Goal: Information Seeking & Learning: Learn about a topic

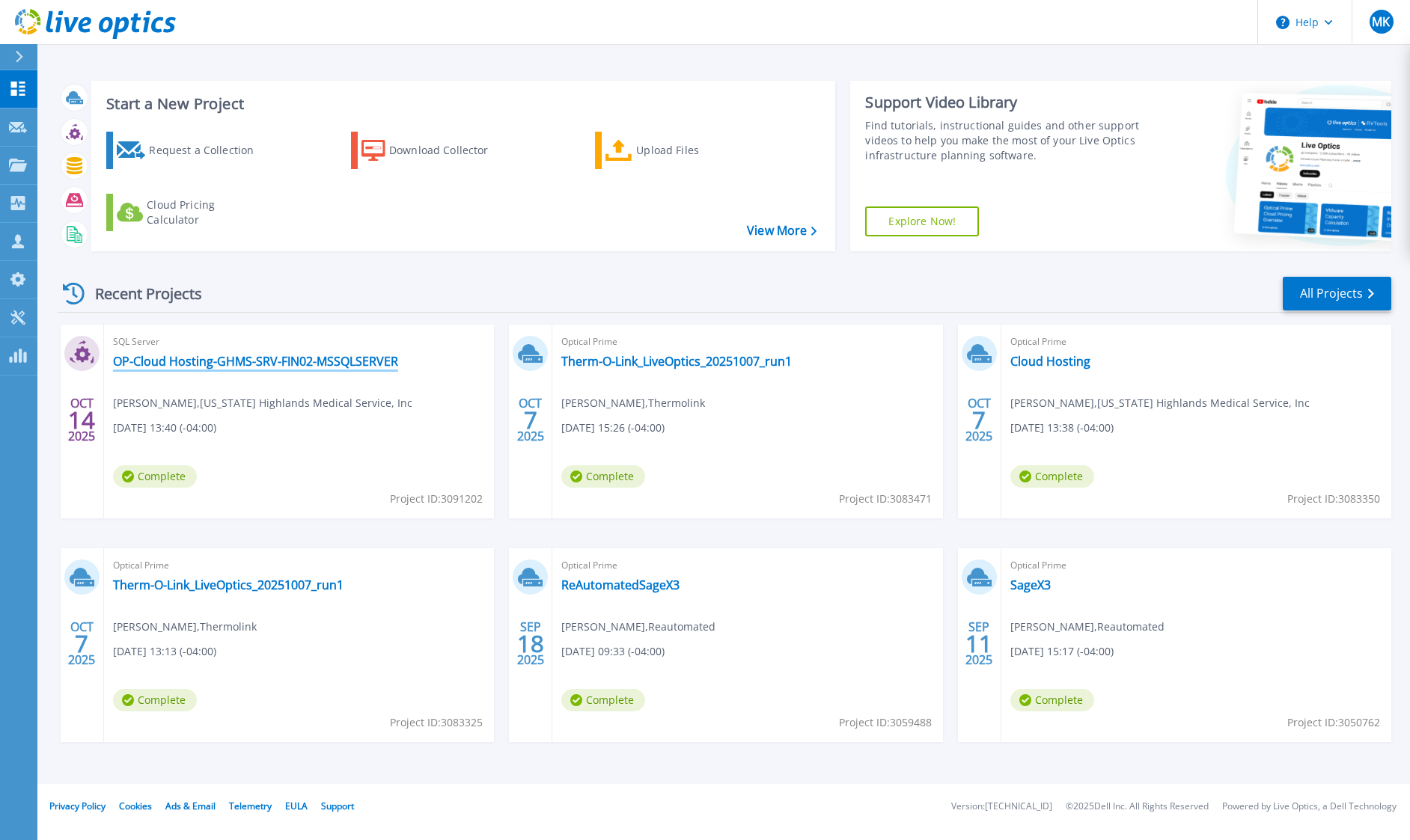
click at [258, 360] on link "OP-Cloud Hosting-GHMS-SRV-FIN02-MSSQLSERVER" at bounding box center [256, 360] width 285 height 15
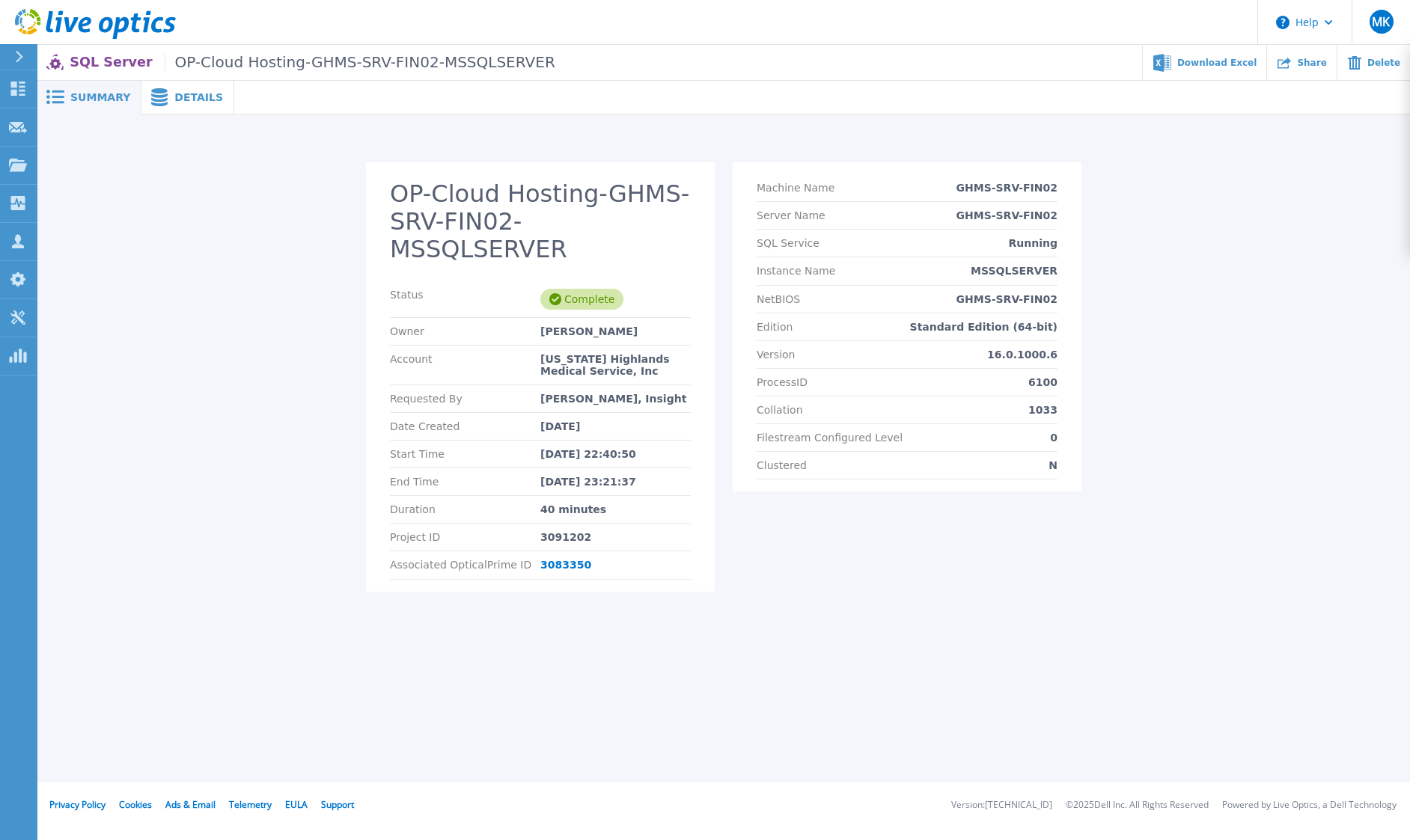
click at [153, 96] on icon at bounding box center [159, 97] width 16 height 18
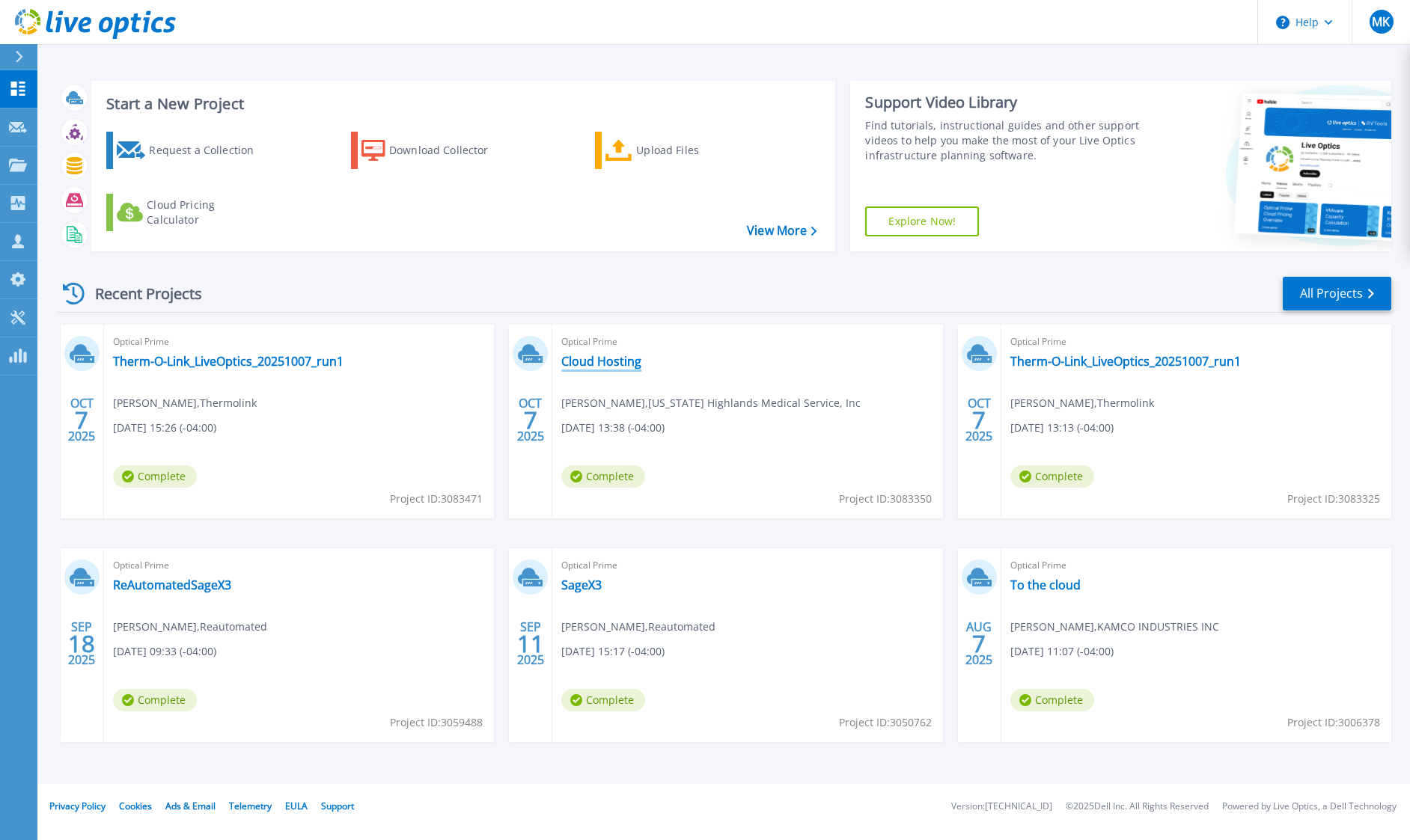
click at [602, 365] on link "Cloud Hosting" at bounding box center [601, 360] width 80 height 15
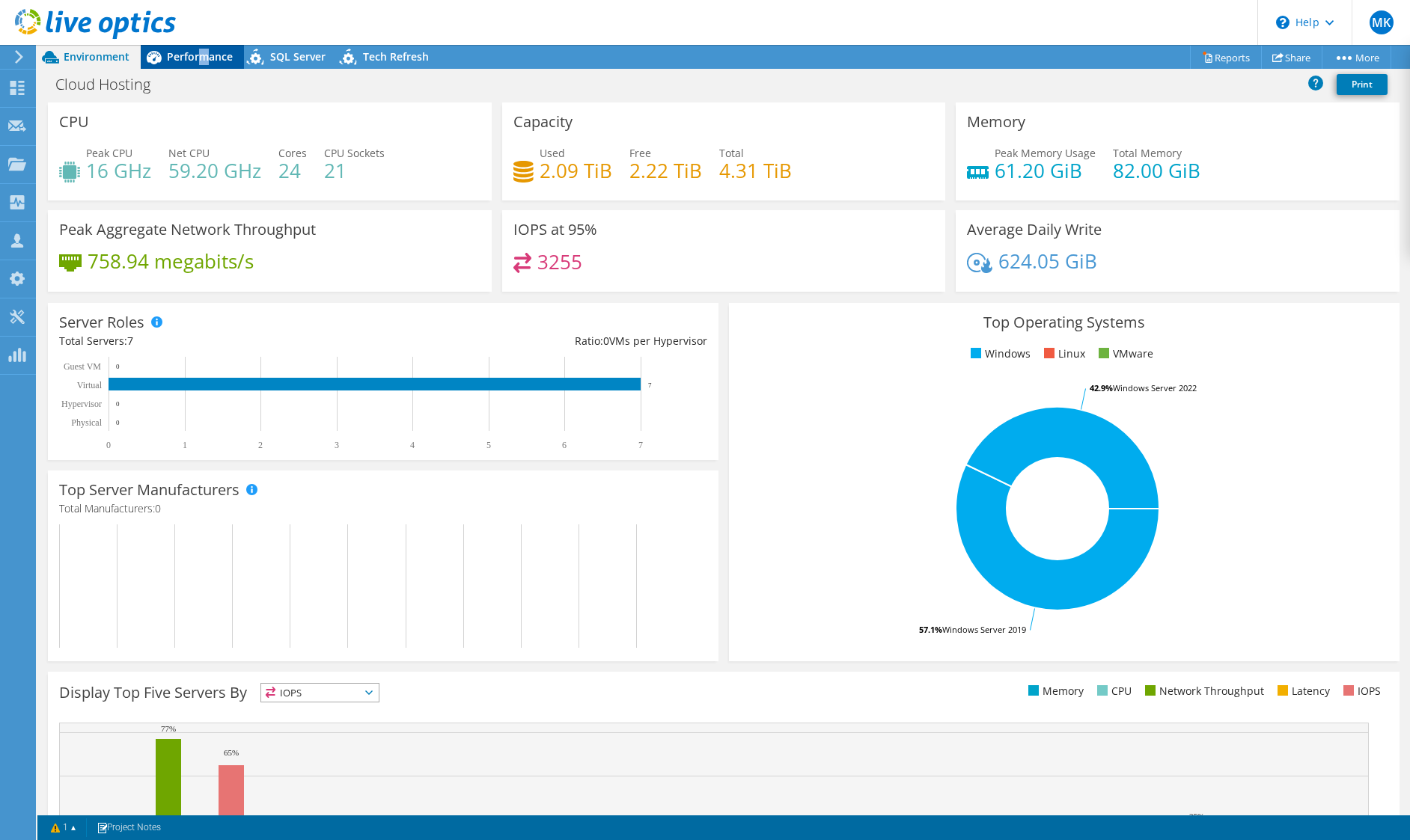
click at [204, 60] on span "Performance" at bounding box center [200, 56] width 66 height 15
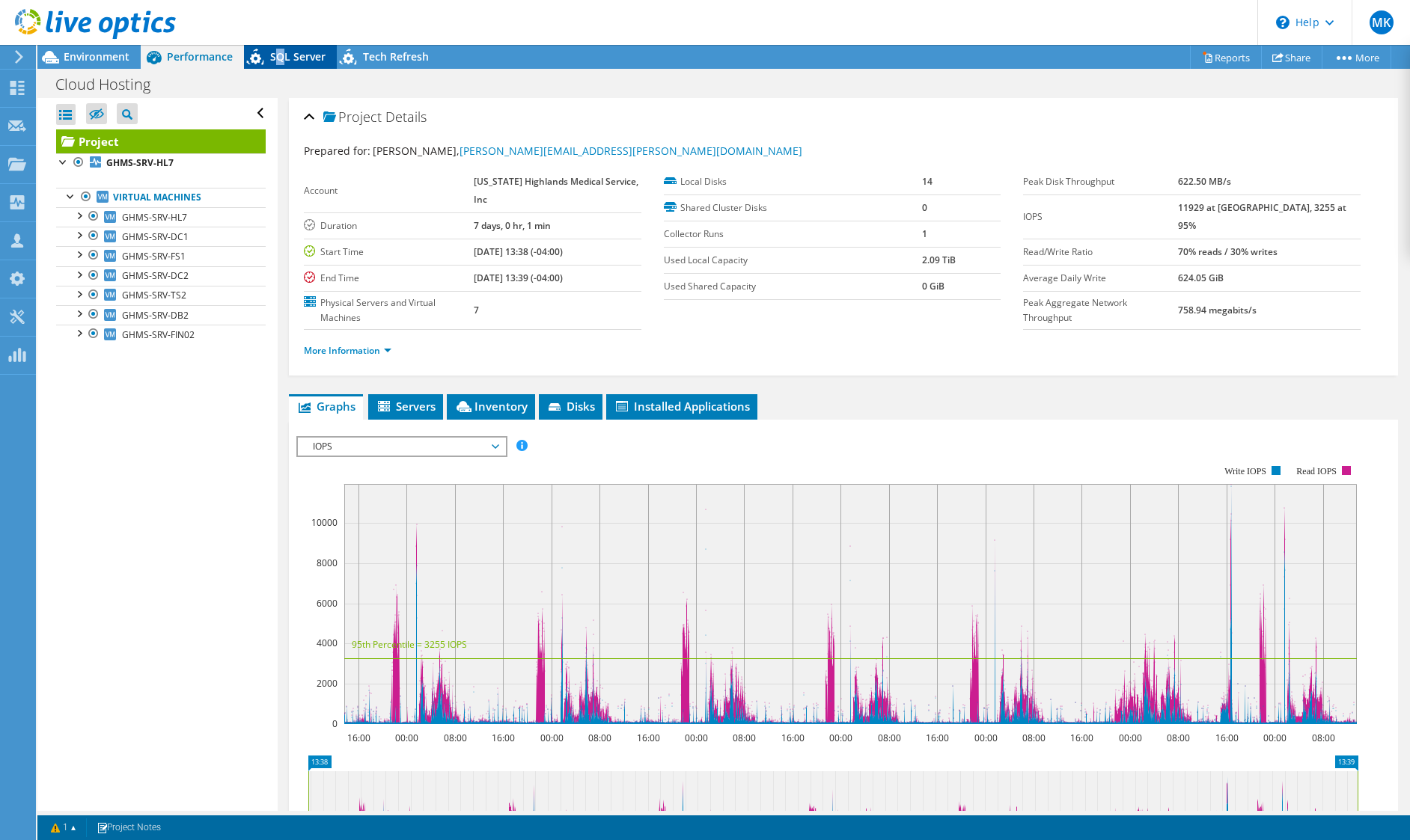
click at [280, 54] on span "SQL Server" at bounding box center [298, 56] width 55 height 15
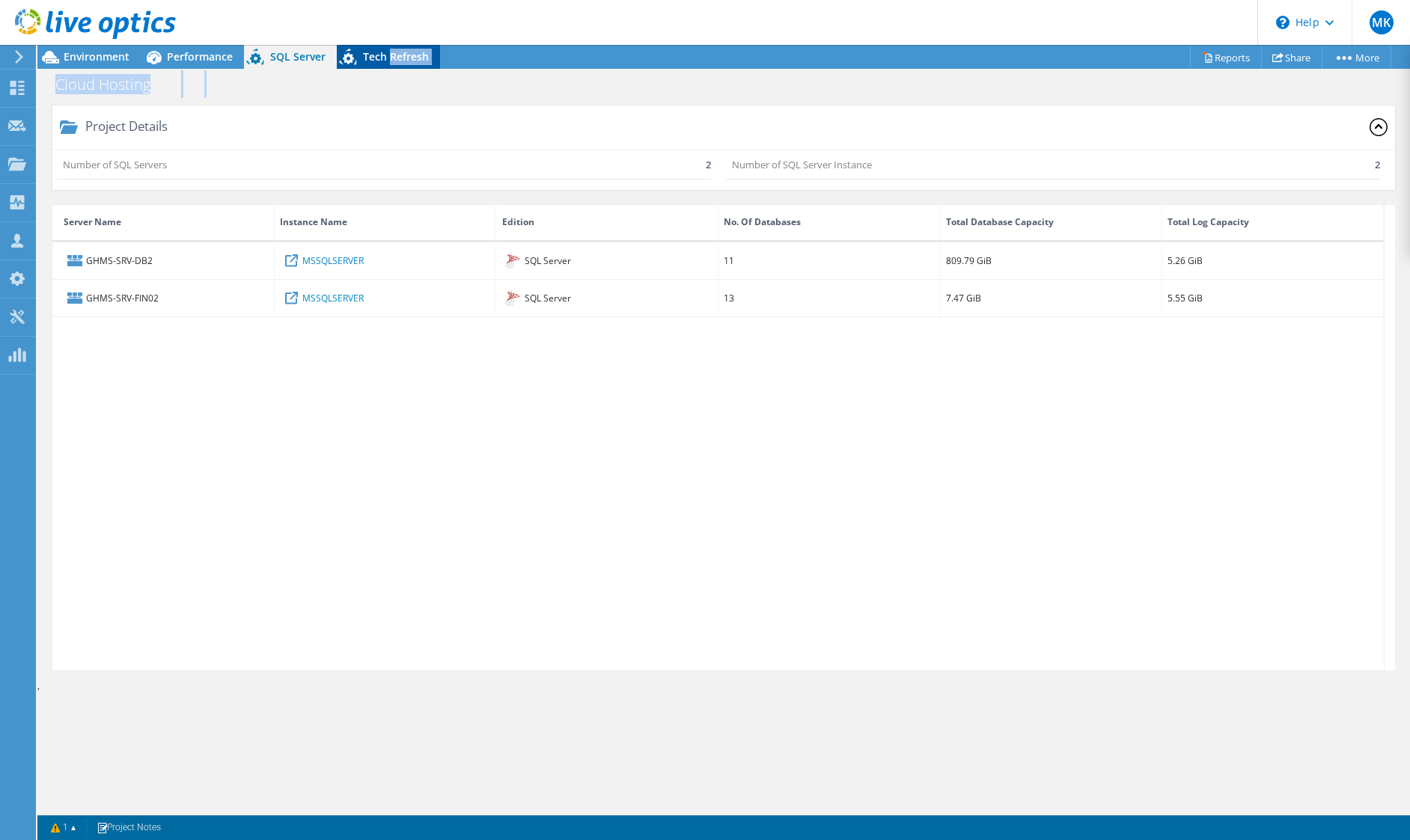
click at [389, 68] on div "Project Actions Project Actions Reports Share More" at bounding box center [724, 442] width 1373 height 795
click at [389, 68] on div "Tech Refresh" at bounding box center [389, 56] width 104 height 24
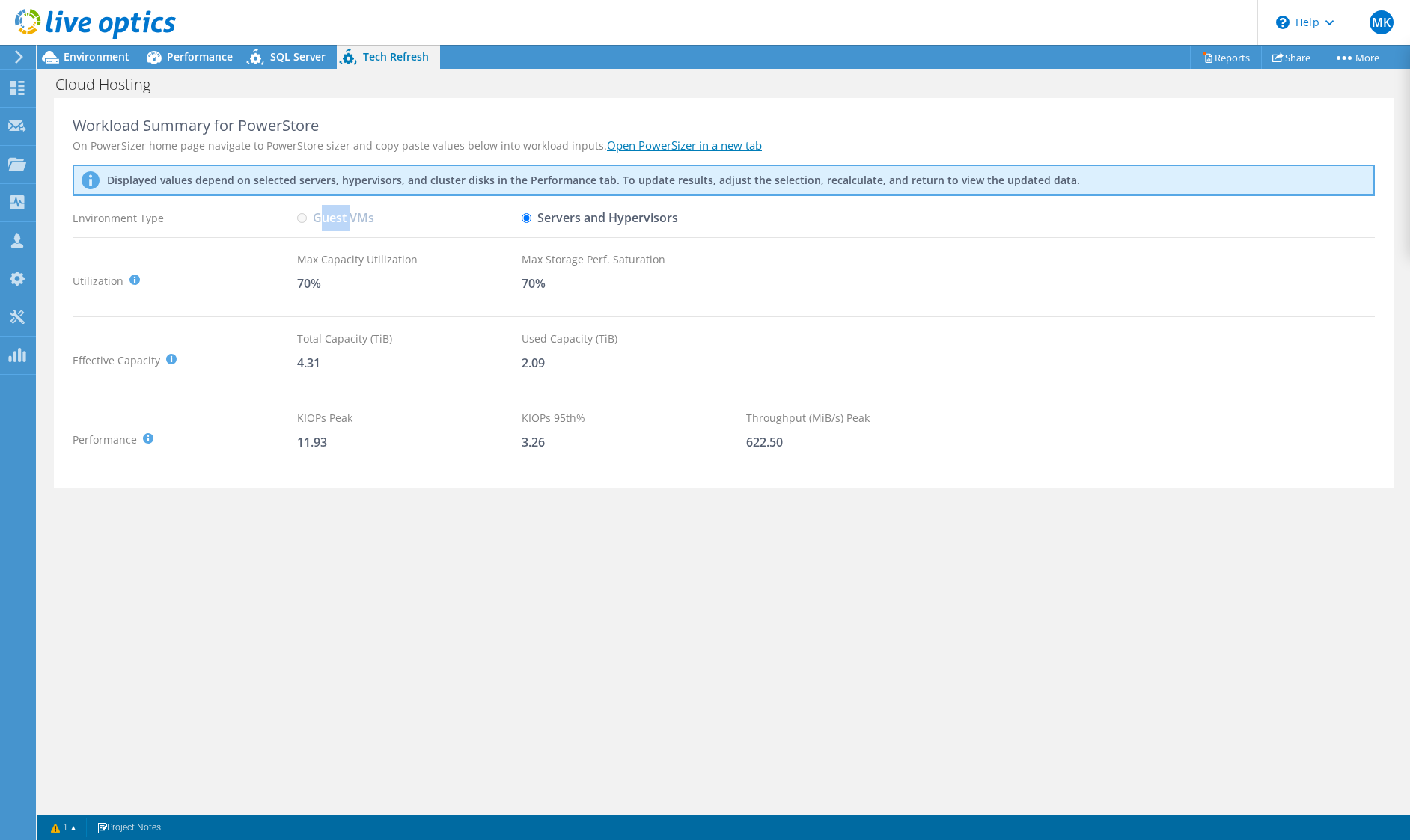
drag, startPoint x: 323, startPoint y: 222, endPoint x: 371, endPoint y: 214, distance: 48.7
click at [358, 219] on label "Guest VMs" at bounding box center [336, 218] width 78 height 26
click at [515, 222] on div "Guest VMs" at bounding box center [410, 218] width 225 height 26
click at [1206, 66] on link "Reports" at bounding box center [1226, 57] width 72 height 23
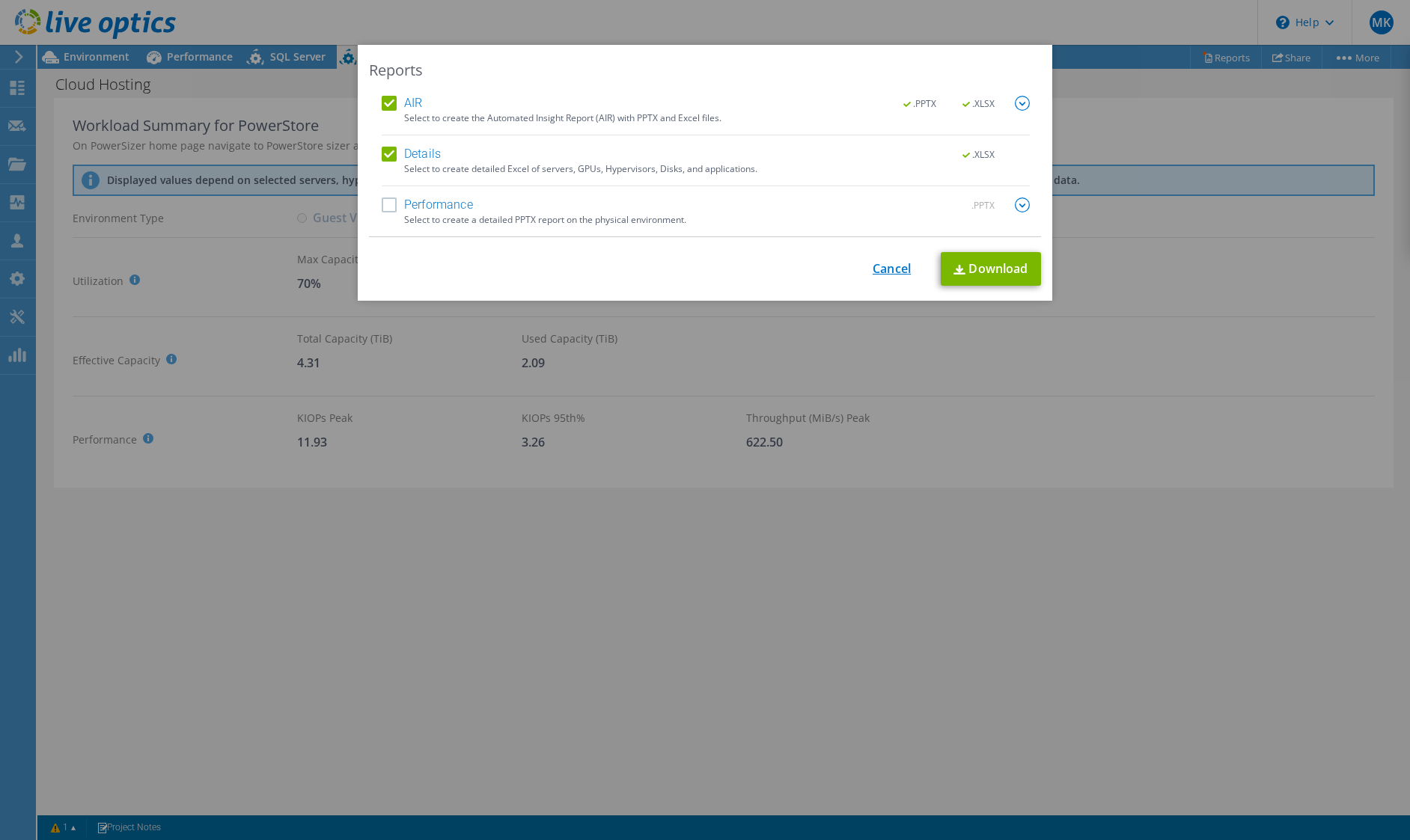
click at [881, 274] on link "Cancel" at bounding box center [892, 268] width 38 height 15
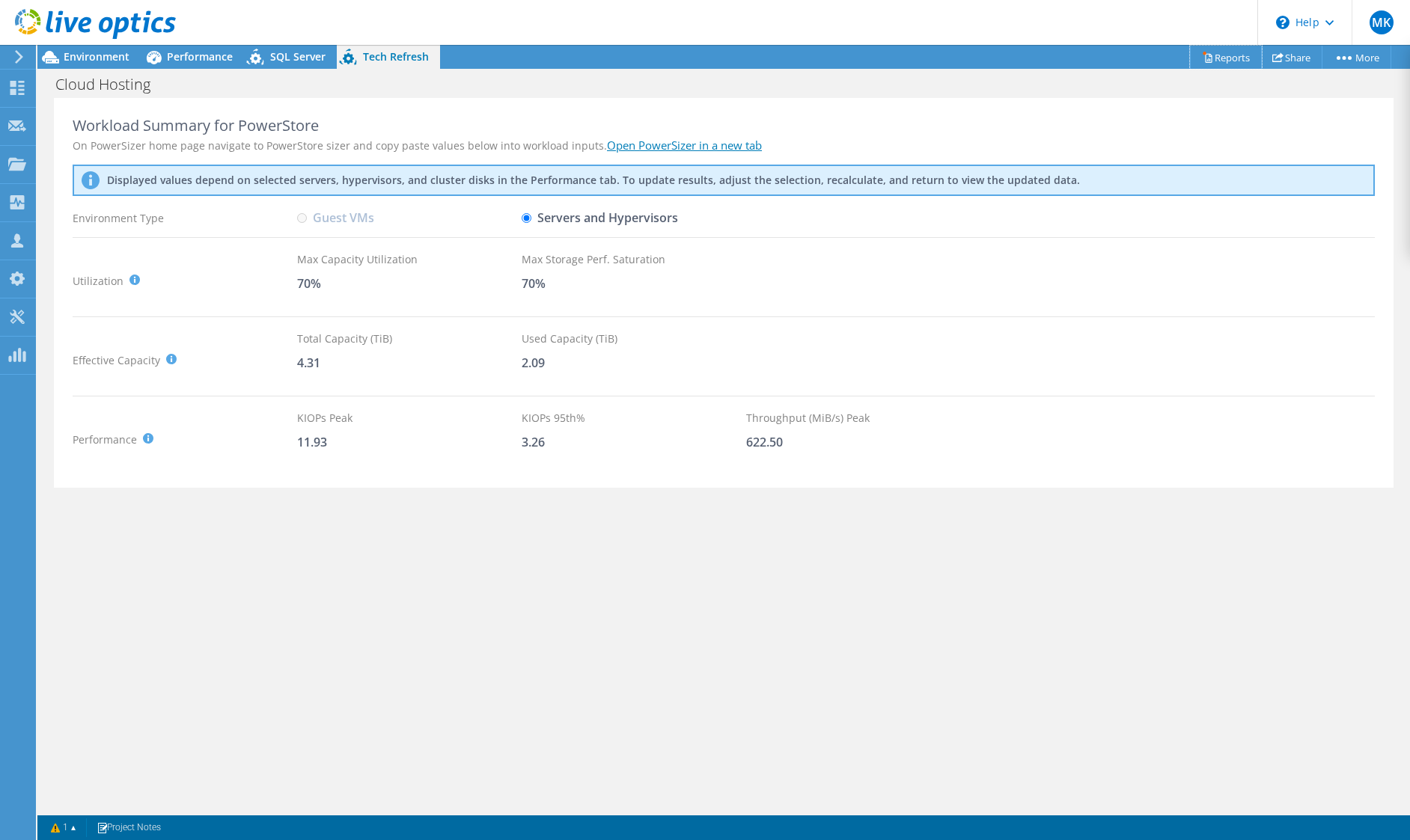
drag, startPoint x: 1237, startPoint y: 56, endPoint x: 1226, endPoint y: 58, distance: 11.2
click at [1235, 56] on link "Reports" at bounding box center [1226, 57] width 72 height 23
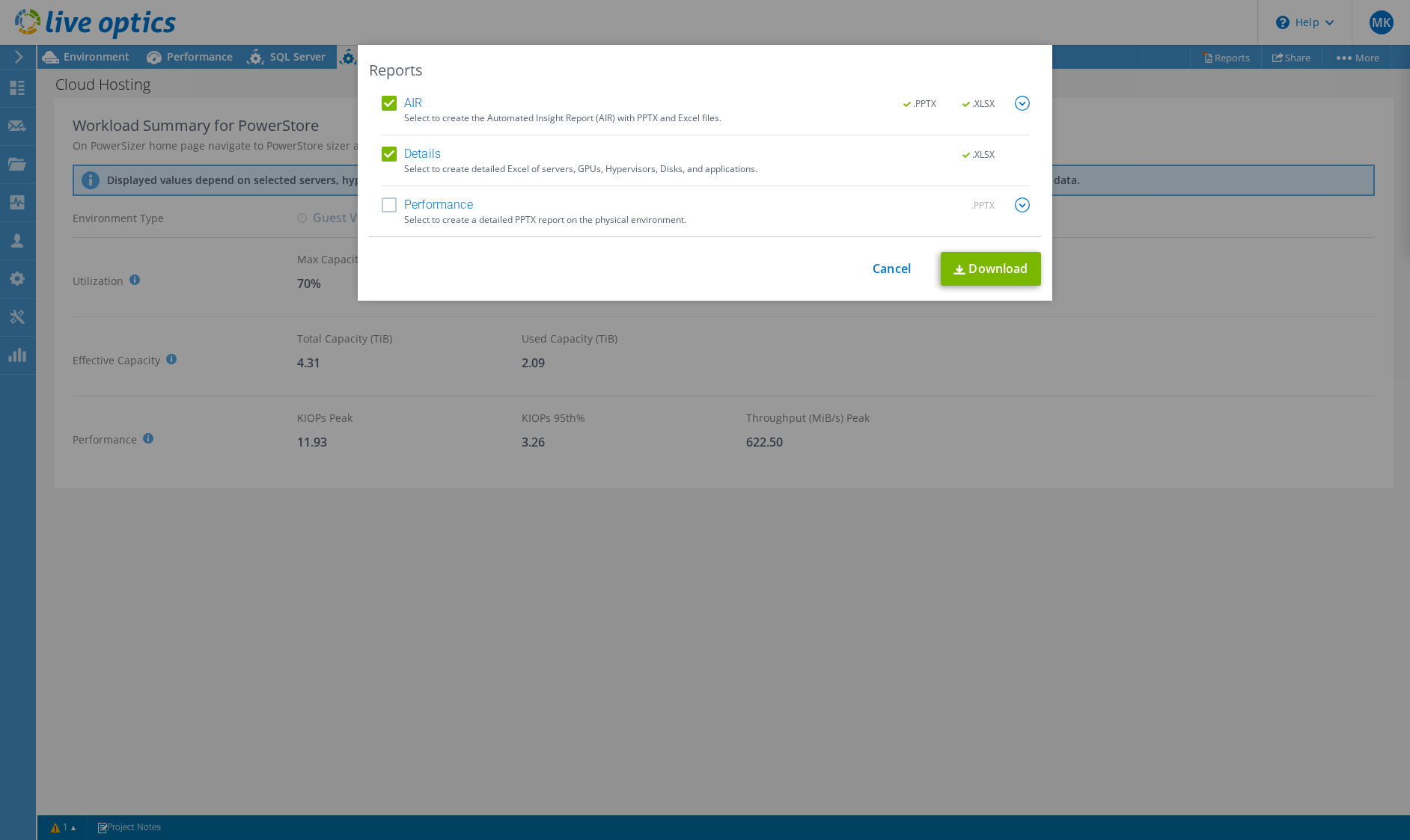
click at [387, 199] on label "Performance" at bounding box center [427, 204] width 91 height 15
click at [0, 0] on input "Performance" at bounding box center [0, 0] width 0 height 0
click at [972, 261] on link "Download" at bounding box center [991, 268] width 101 height 34
click at [978, 274] on link "Download" at bounding box center [991, 268] width 101 height 34
click at [1283, 472] on div "Reports AIR .PPTX .XLSX Select to create the Automated Insight Report (AIR) wit…" at bounding box center [705, 420] width 1410 height 751
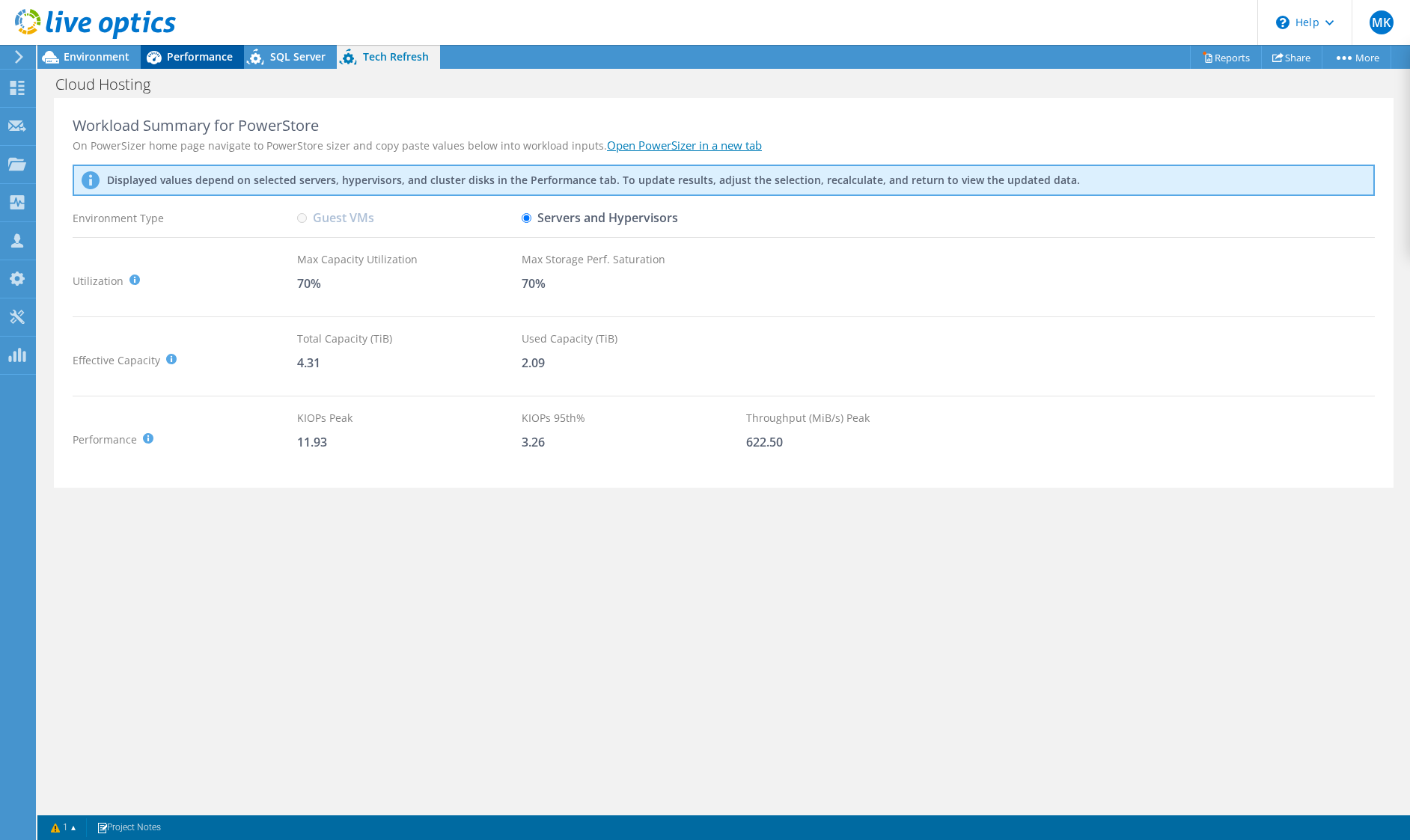
click at [207, 56] on span "Performance" at bounding box center [200, 56] width 66 height 15
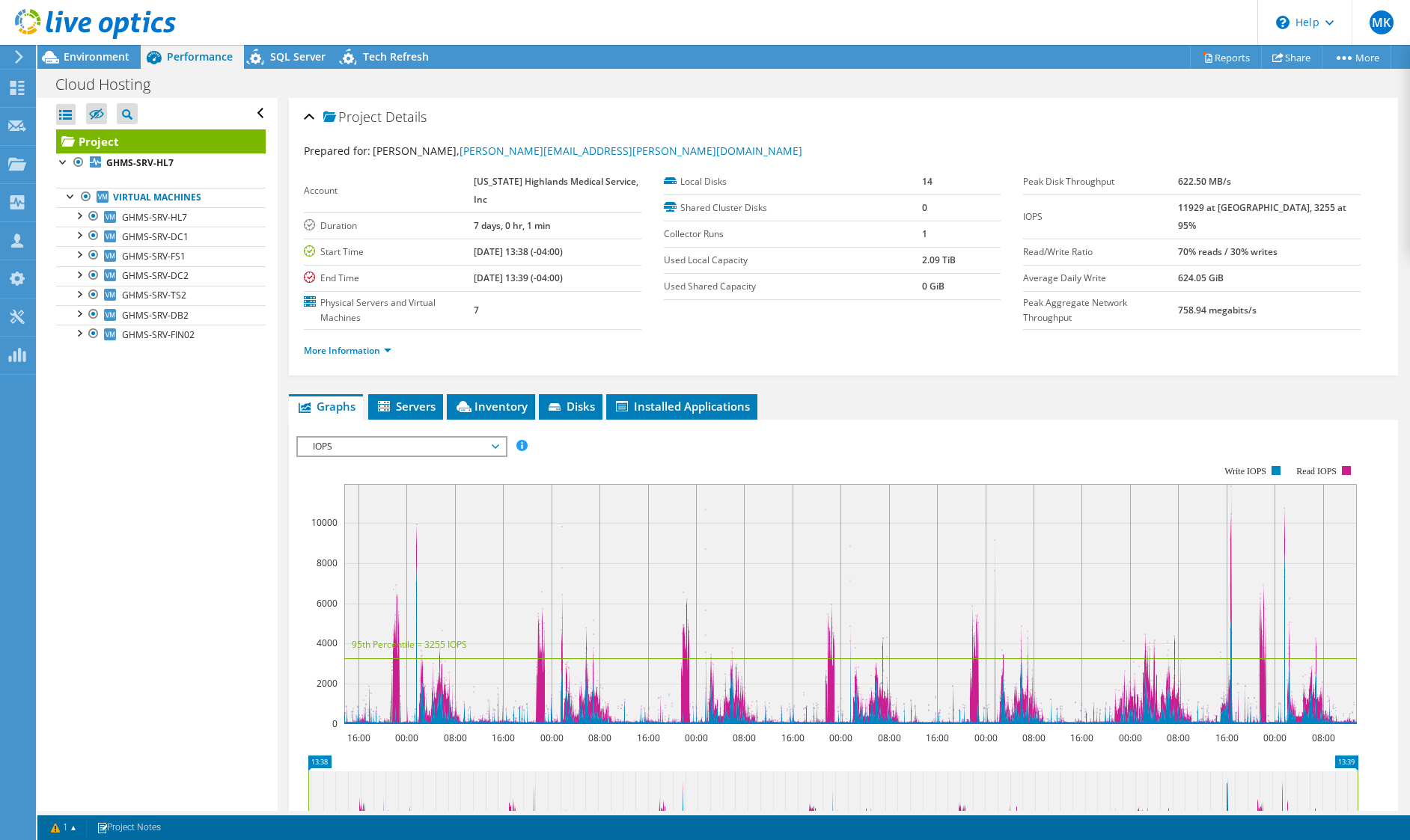
click at [414, 442] on span "IOPS" at bounding box center [401, 447] width 193 height 18
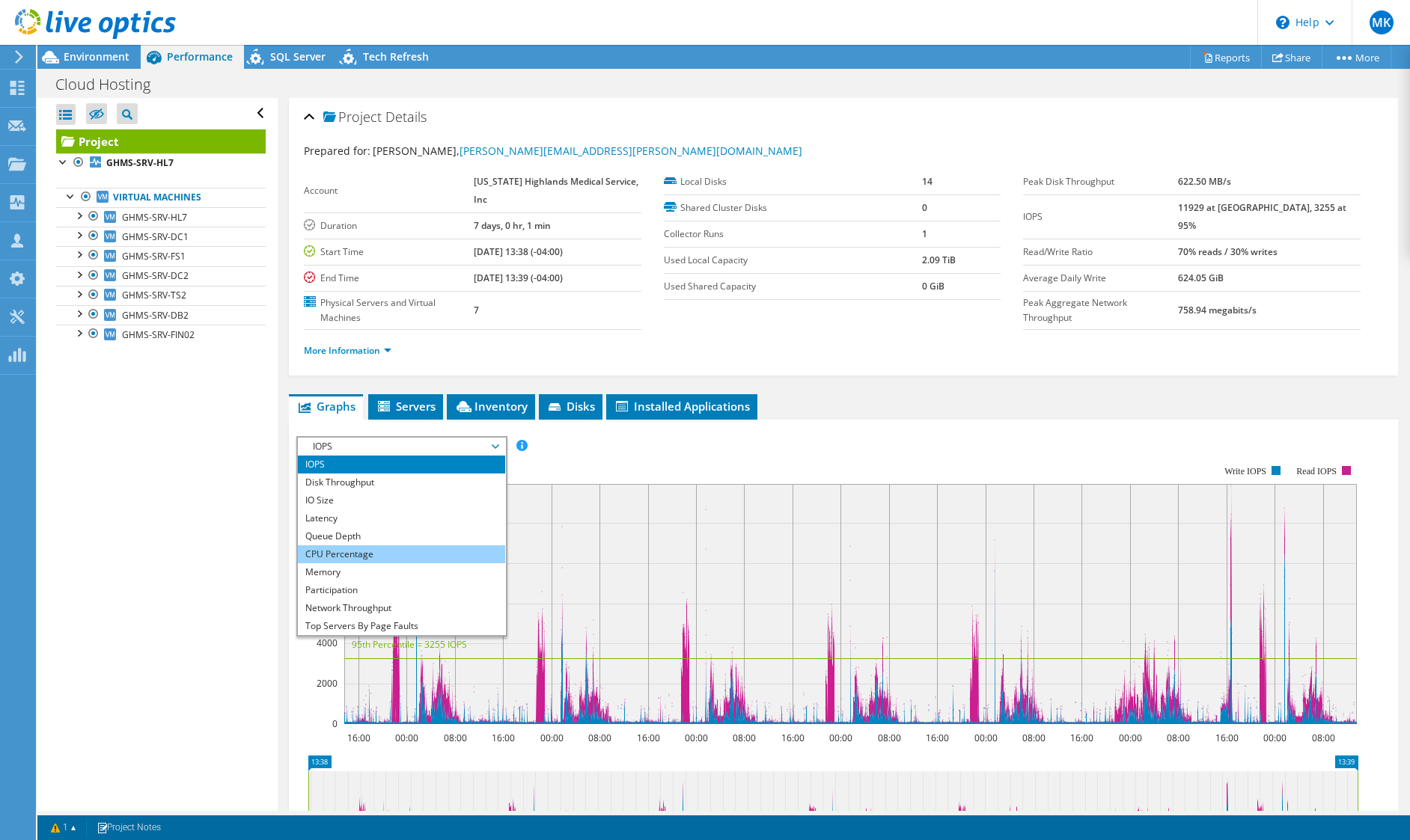
click at [331, 547] on li "CPU Percentage" at bounding box center [401, 554] width 207 height 18
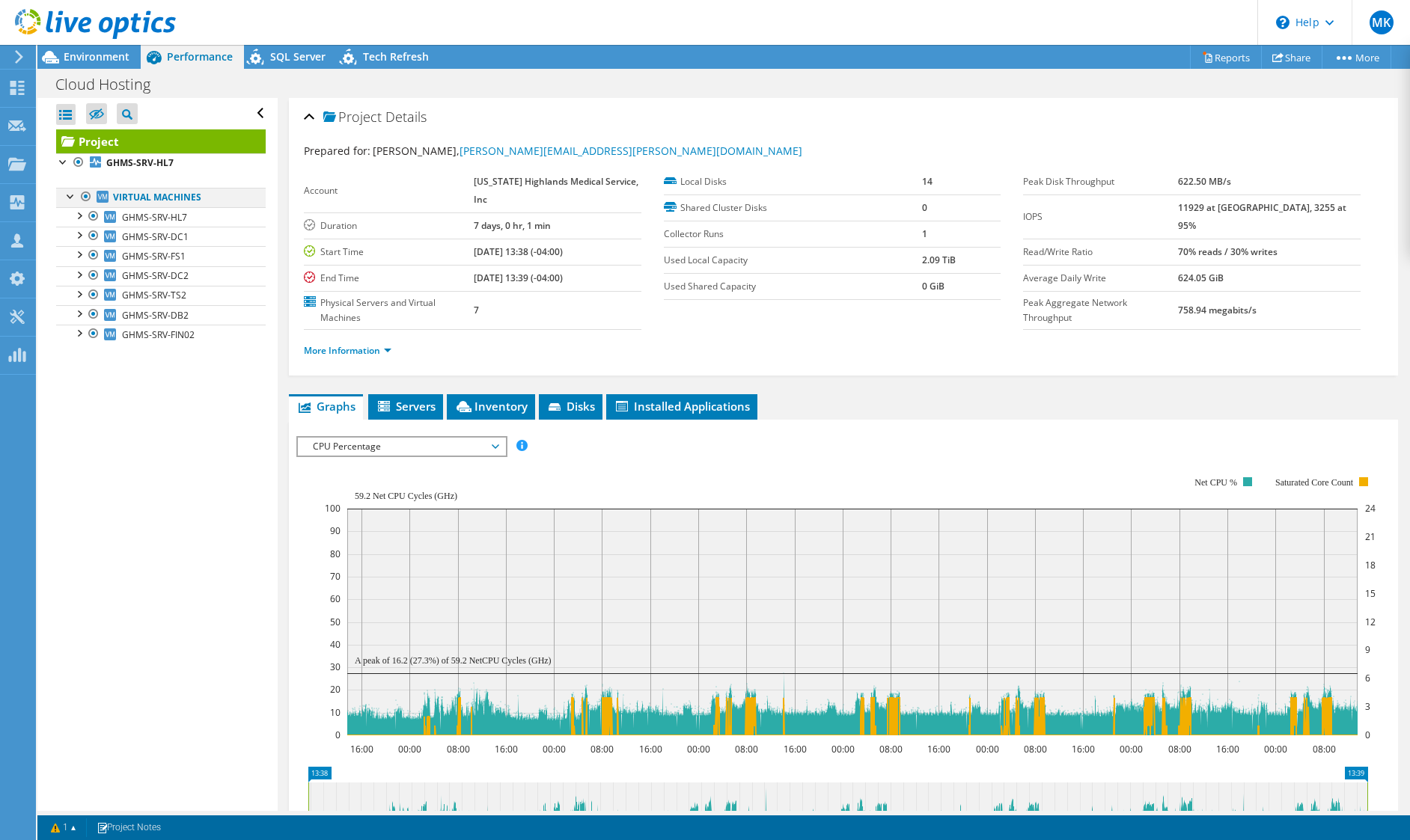
click at [92, 193] on div at bounding box center [85, 197] width 15 height 18
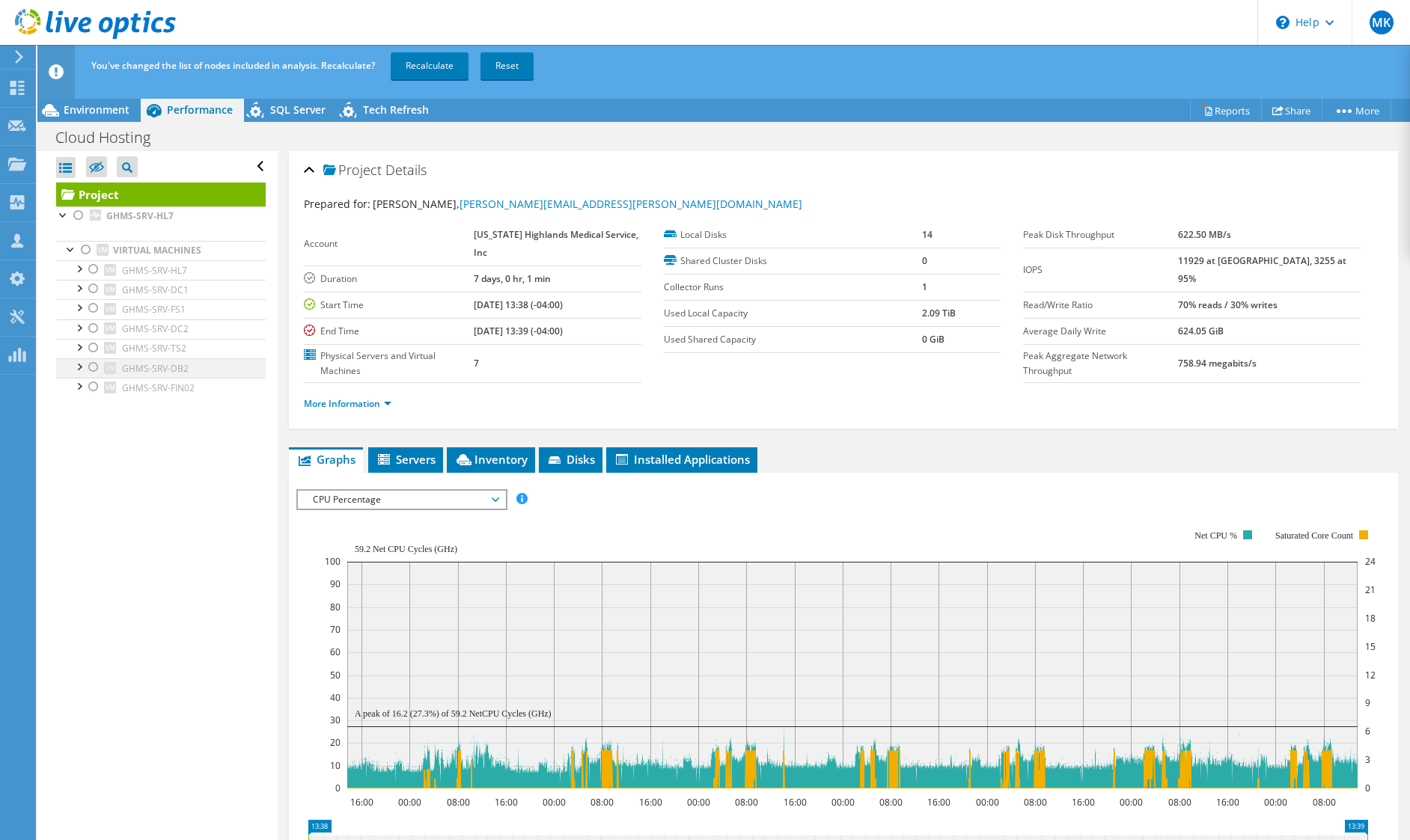
click at [92, 370] on div at bounding box center [93, 367] width 15 height 18
click at [451, 68] on link "Recalculate" at bounding box center [429, 66] width 78 height 27
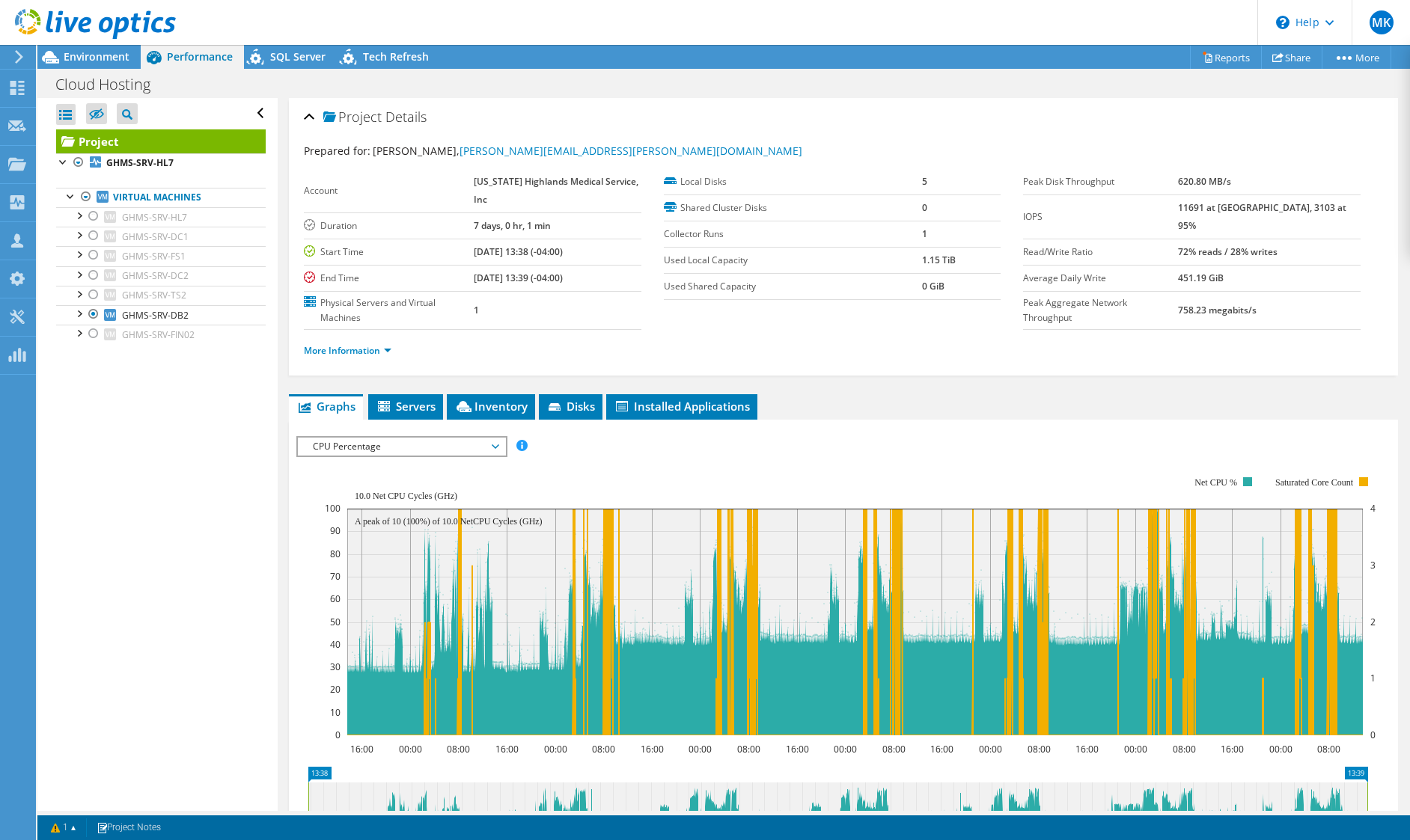
click at [498, 451] on span "CPU Percentage" at bounding box center [401, 447] width 193 height 18
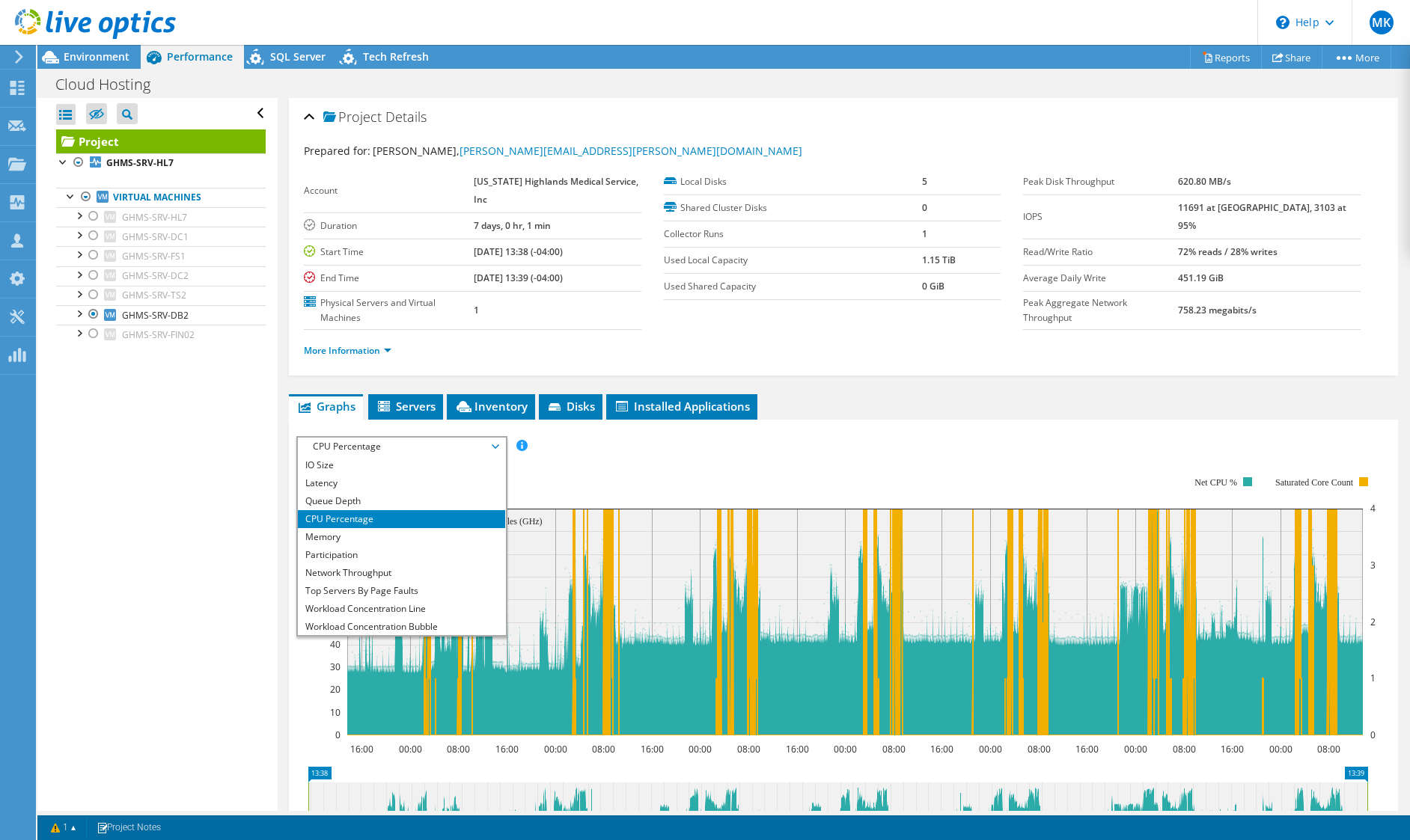
scroll to position [54, 0]
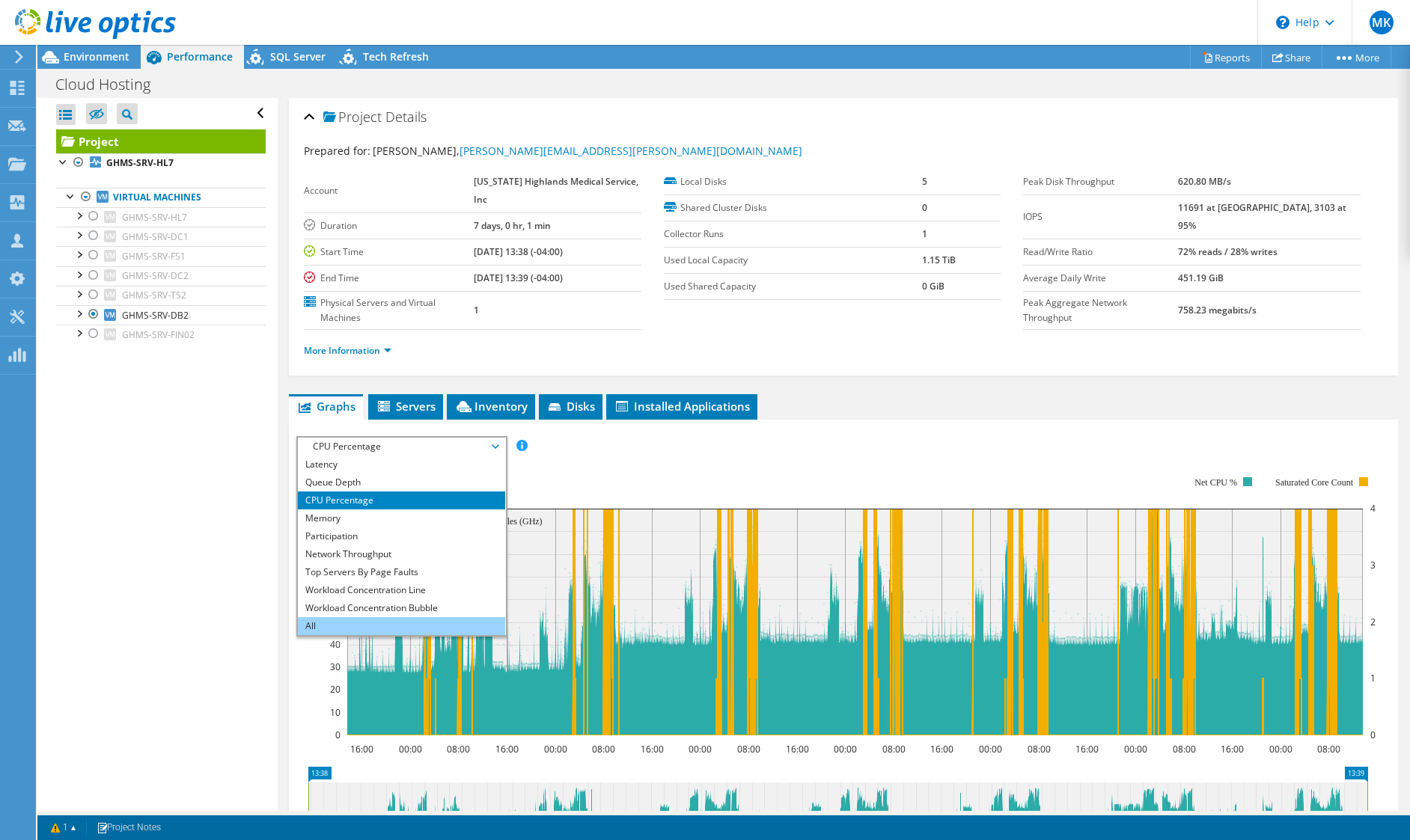
click at [392, 619] on li "All" at bounding box center [401, 626] width 207 height 18
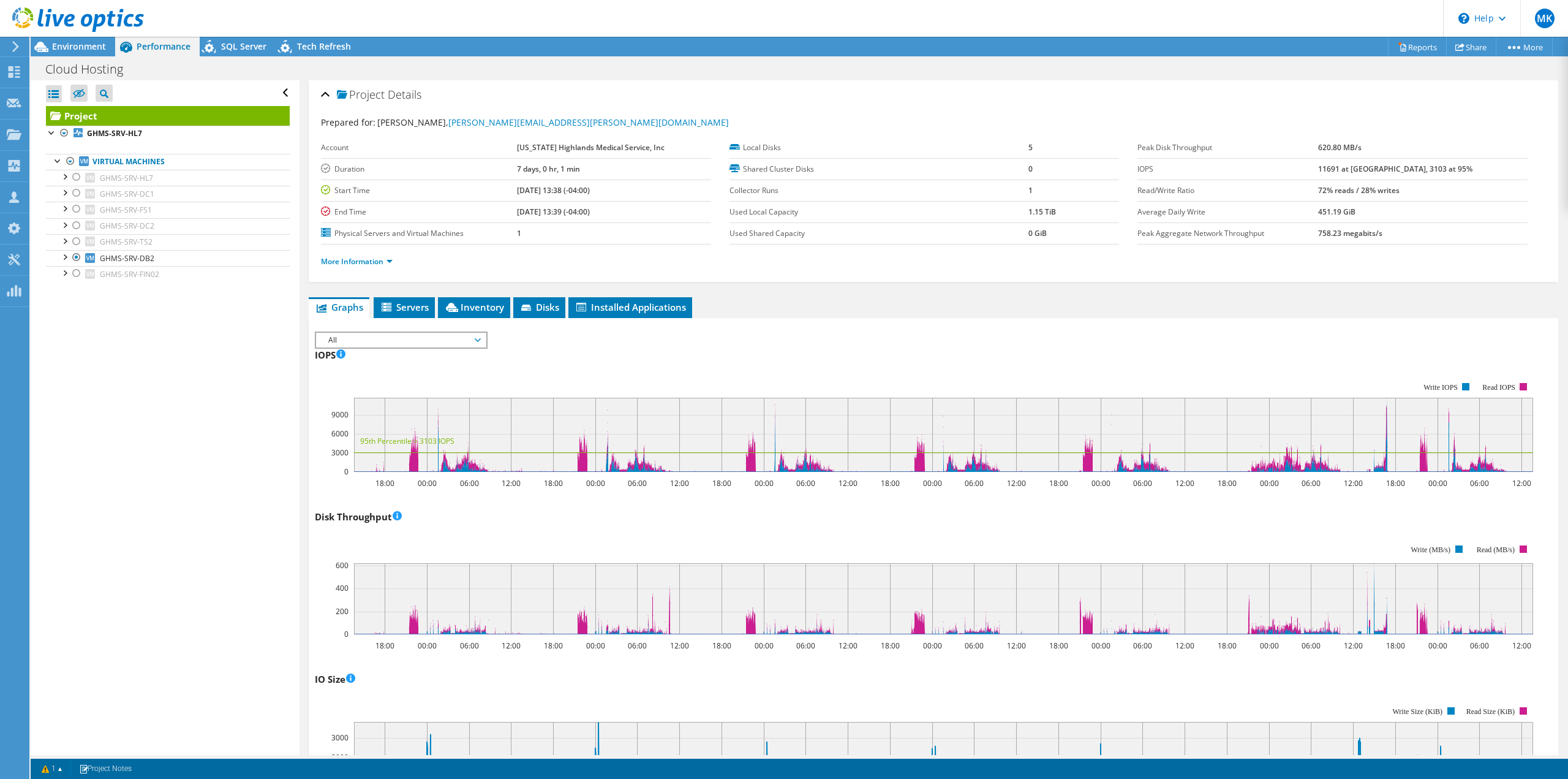
scroll to position [0, 0]
click at [367, 263] on link "More Information" at bounding box center [357, 262] width 71 height 10
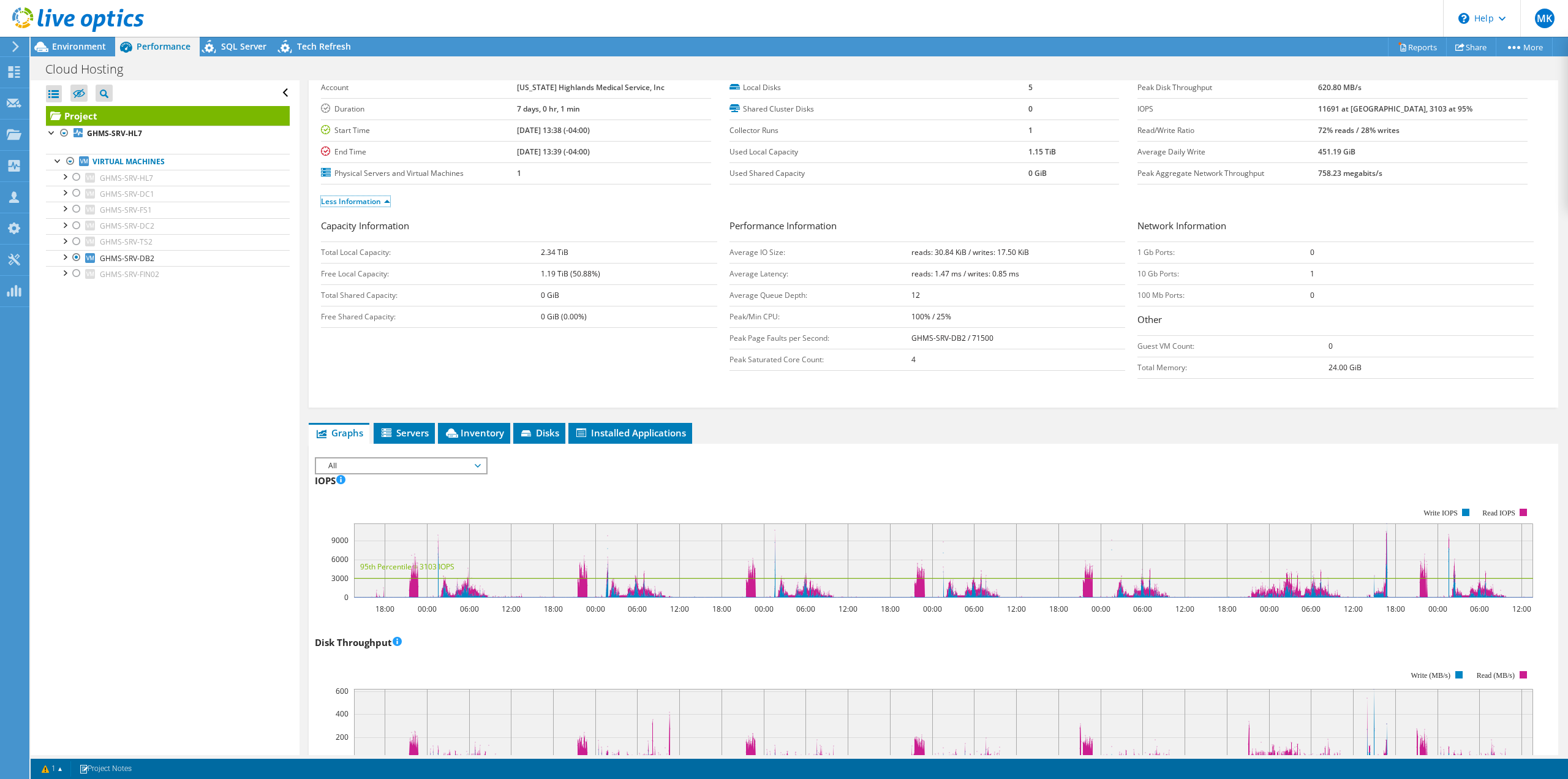
scroll to position [122, 0]
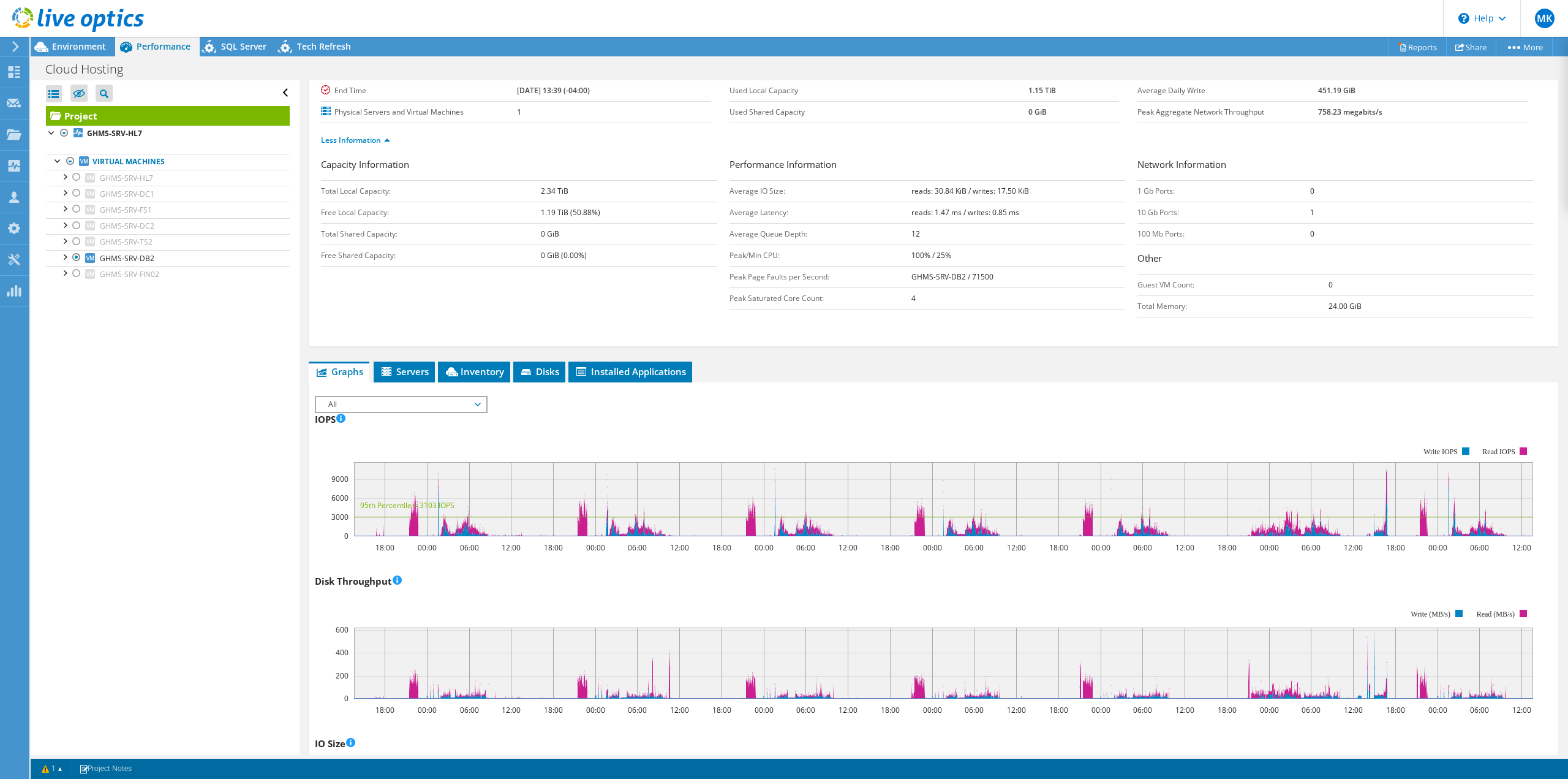
drag, startPoint x: 1371, startPoint y: 305, endPoint x: 1317, endPoint y: 305, distance: 54.0
click at [1154, 305] on tr "Total Memory: 24.00 GiB" at bounding box center [1336, 305] width 397 height 21
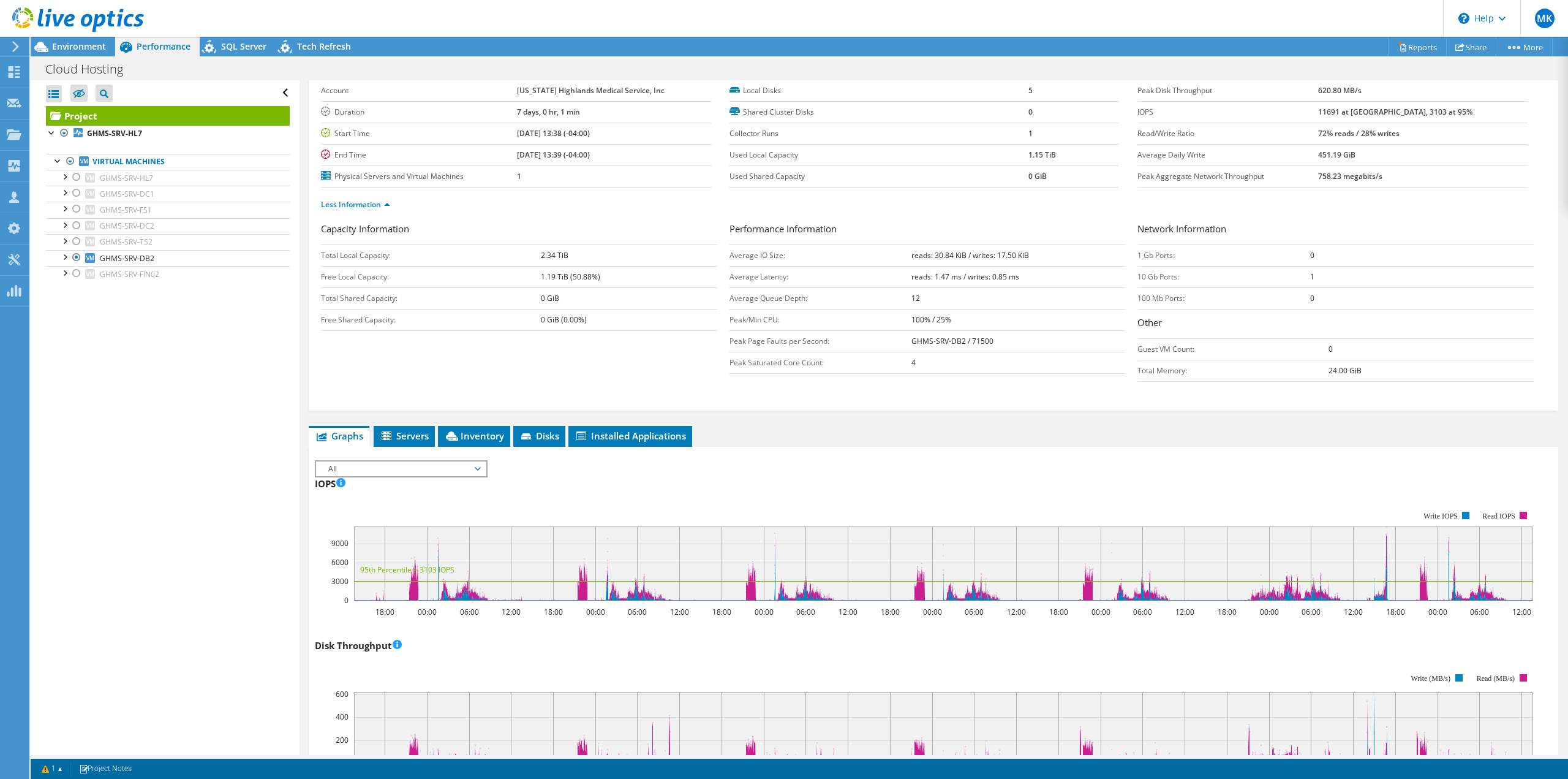
scroll to position [0, 0]
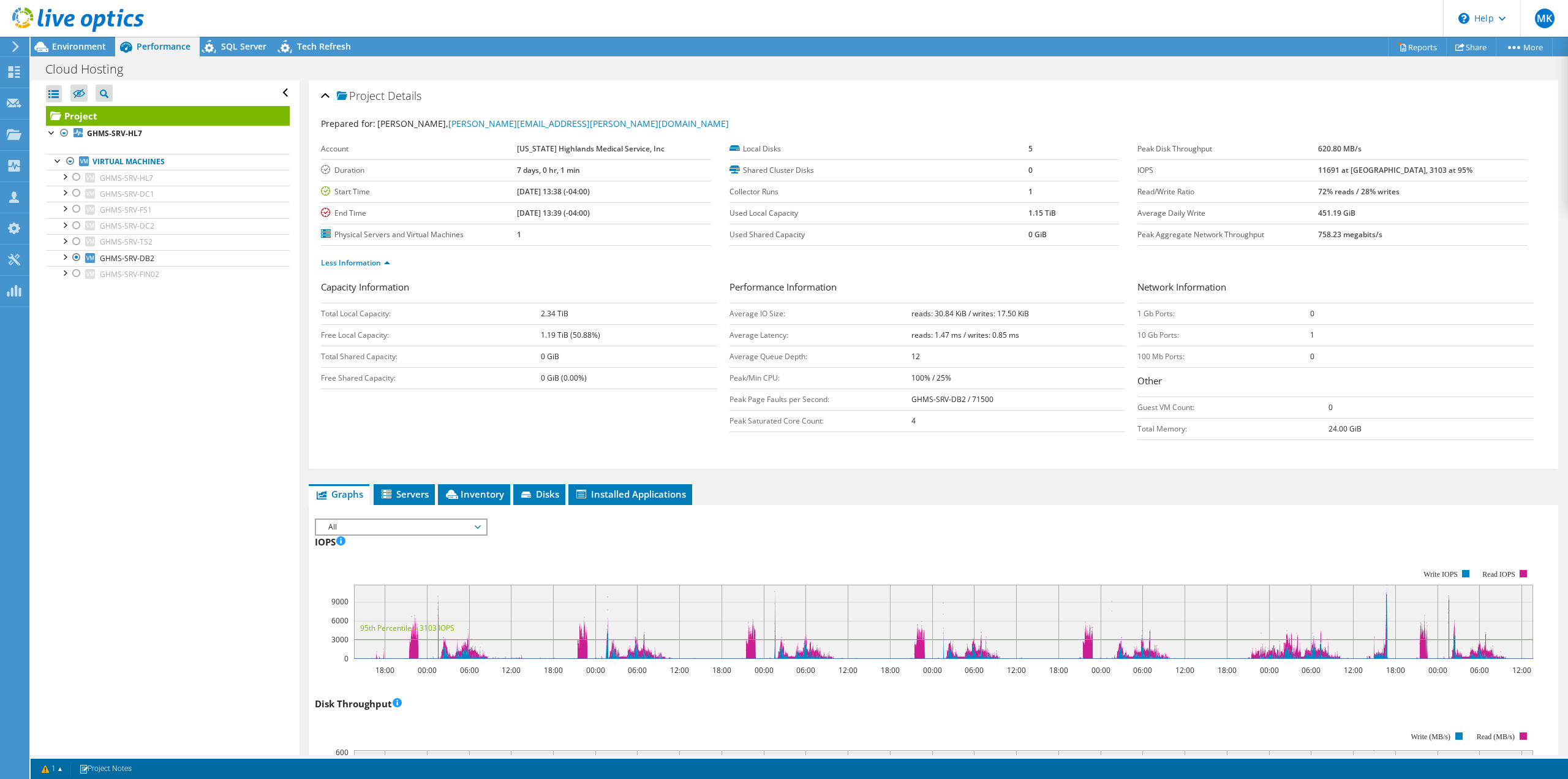
drag, startPoint x: 102, startPoint y: 505, endPoint x: 158, endPoint y: 419, distance: 102.6
click at [103, 505] on div "Open All Close All Hide Excluded Nodes Project Tree Filter" at bounding box center [165, 417] width 268 height 674
click at [77, 209] on div at bounding box center [76, 209] width 12 height 15
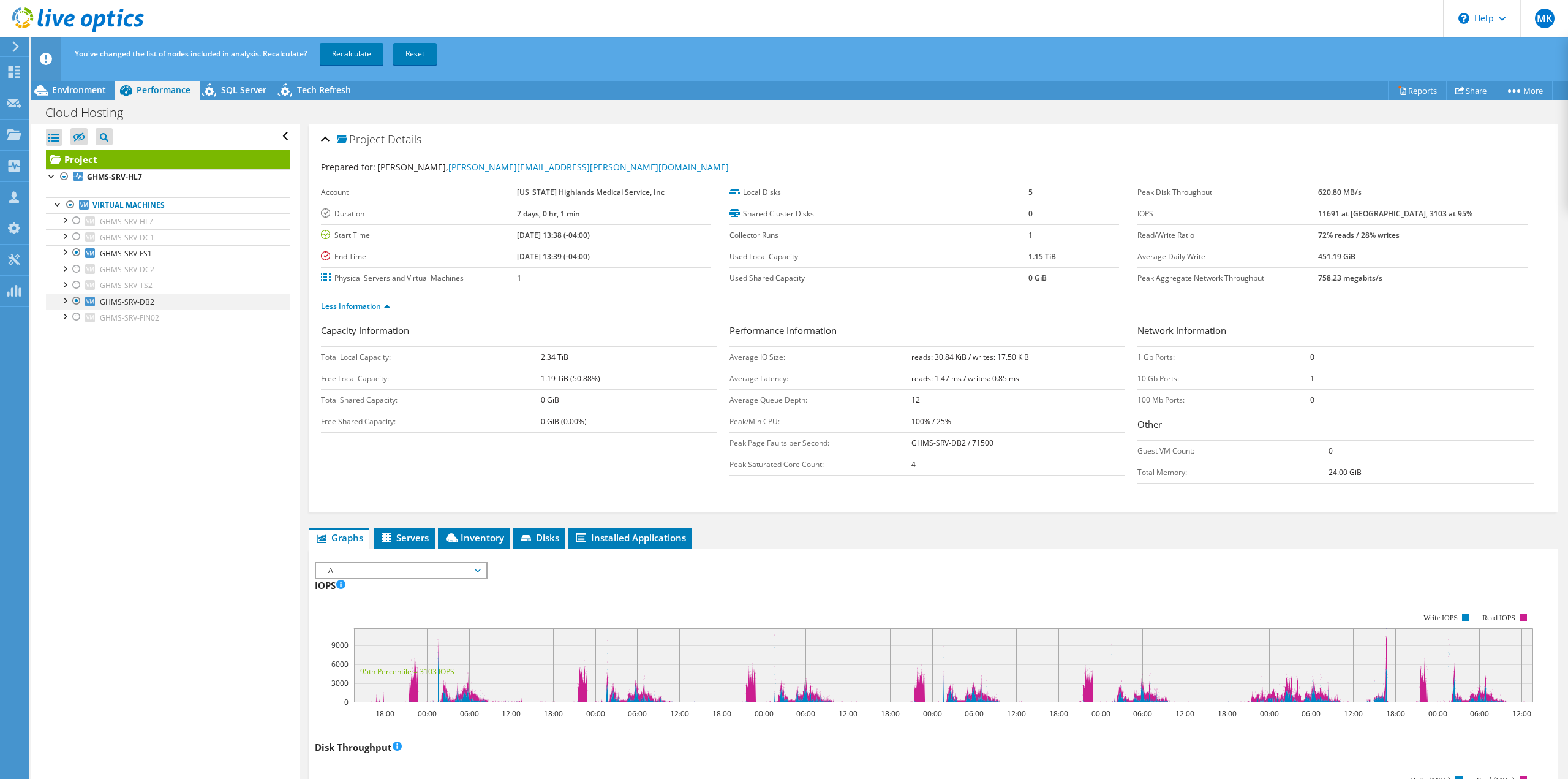
click at [74, 302] on div at bounding box center [76, 301] width 12 height 15
click at [374, 46] on link "Recalculate" at bounding box center [351, 54] width 63 height 22
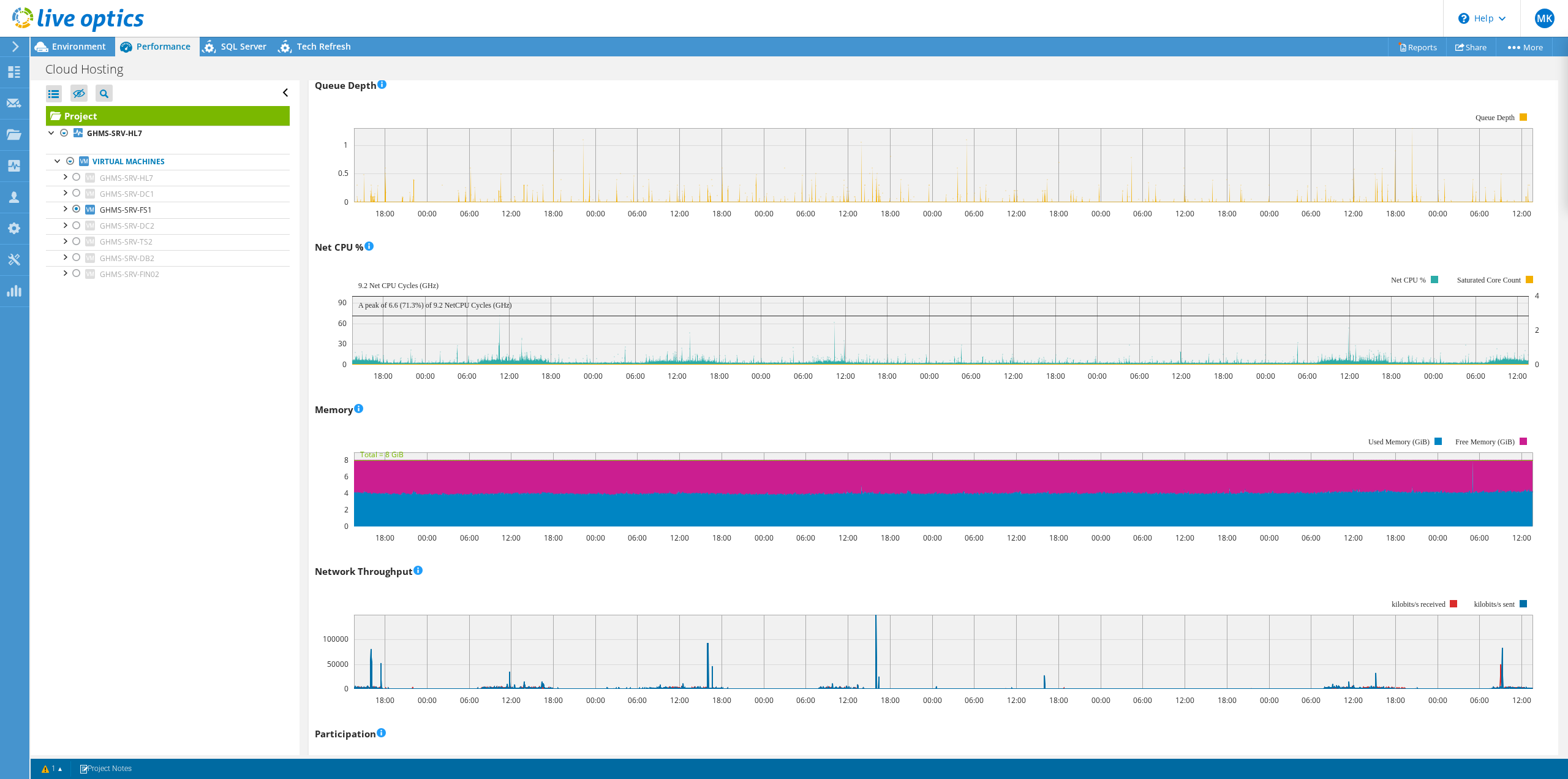
scroll to position [735, 0]
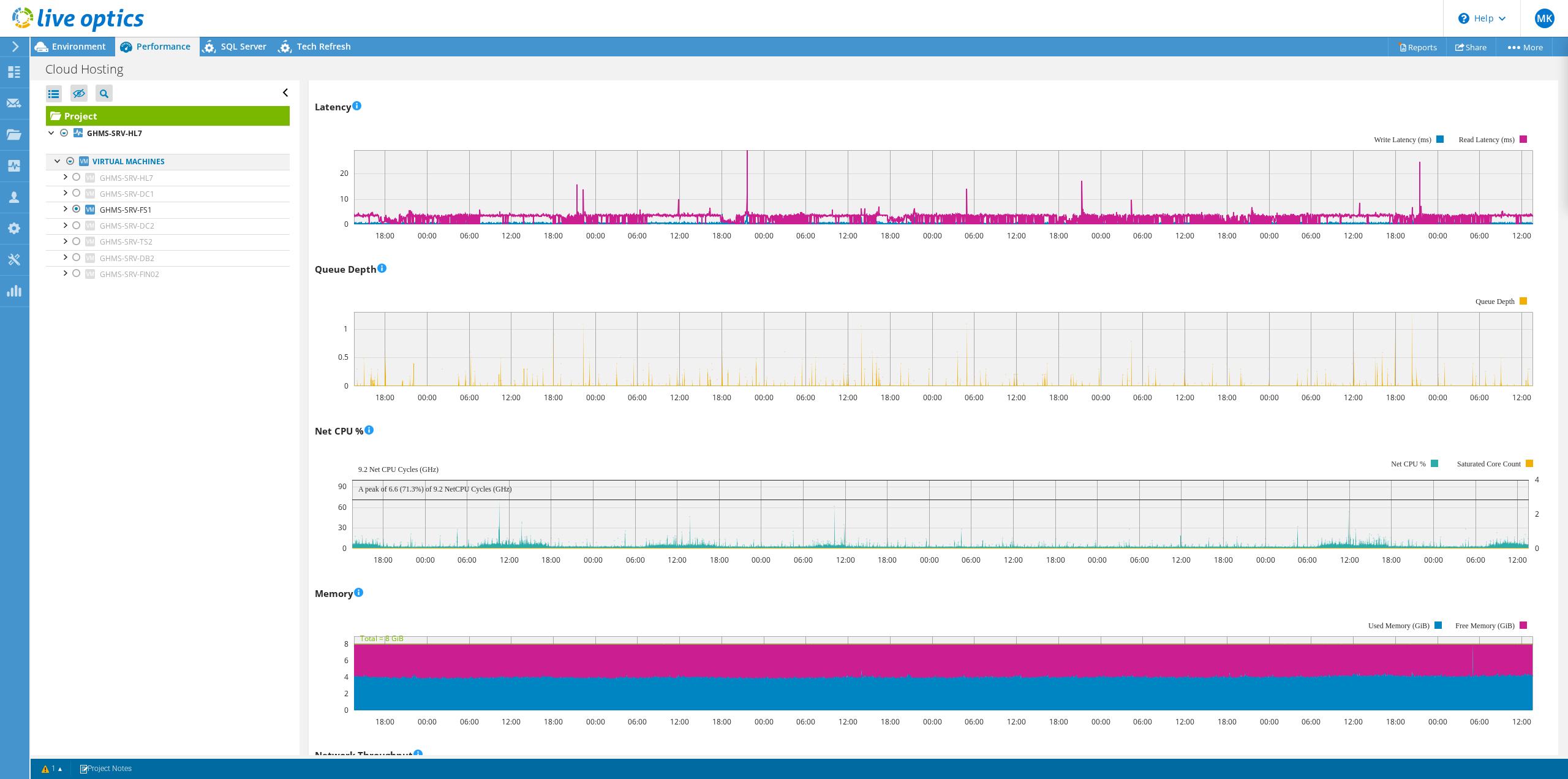
click at [69, 159] on div at bounding box center [70, 161] width 12 height 15
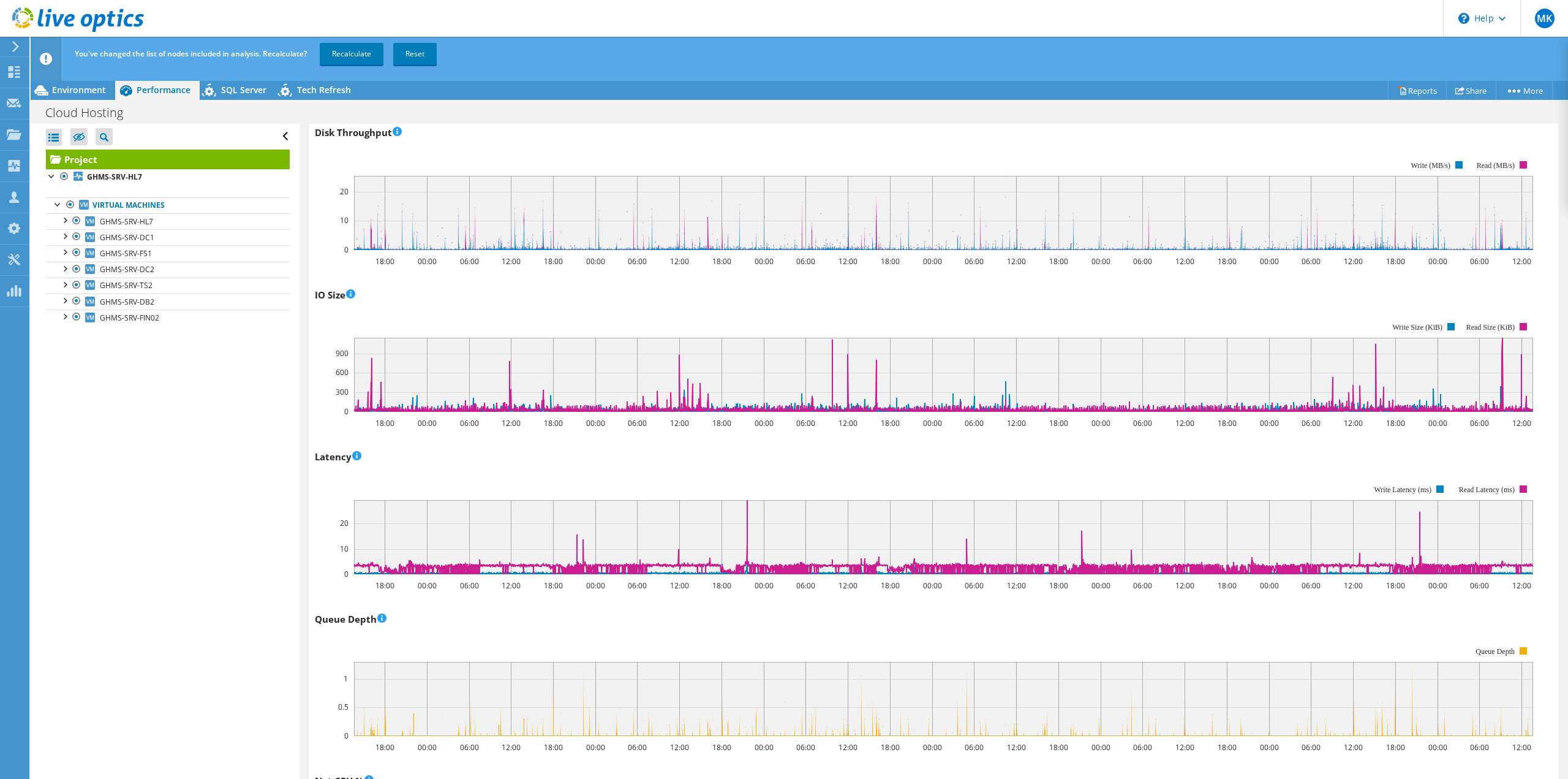
scroll to position [61, 0]
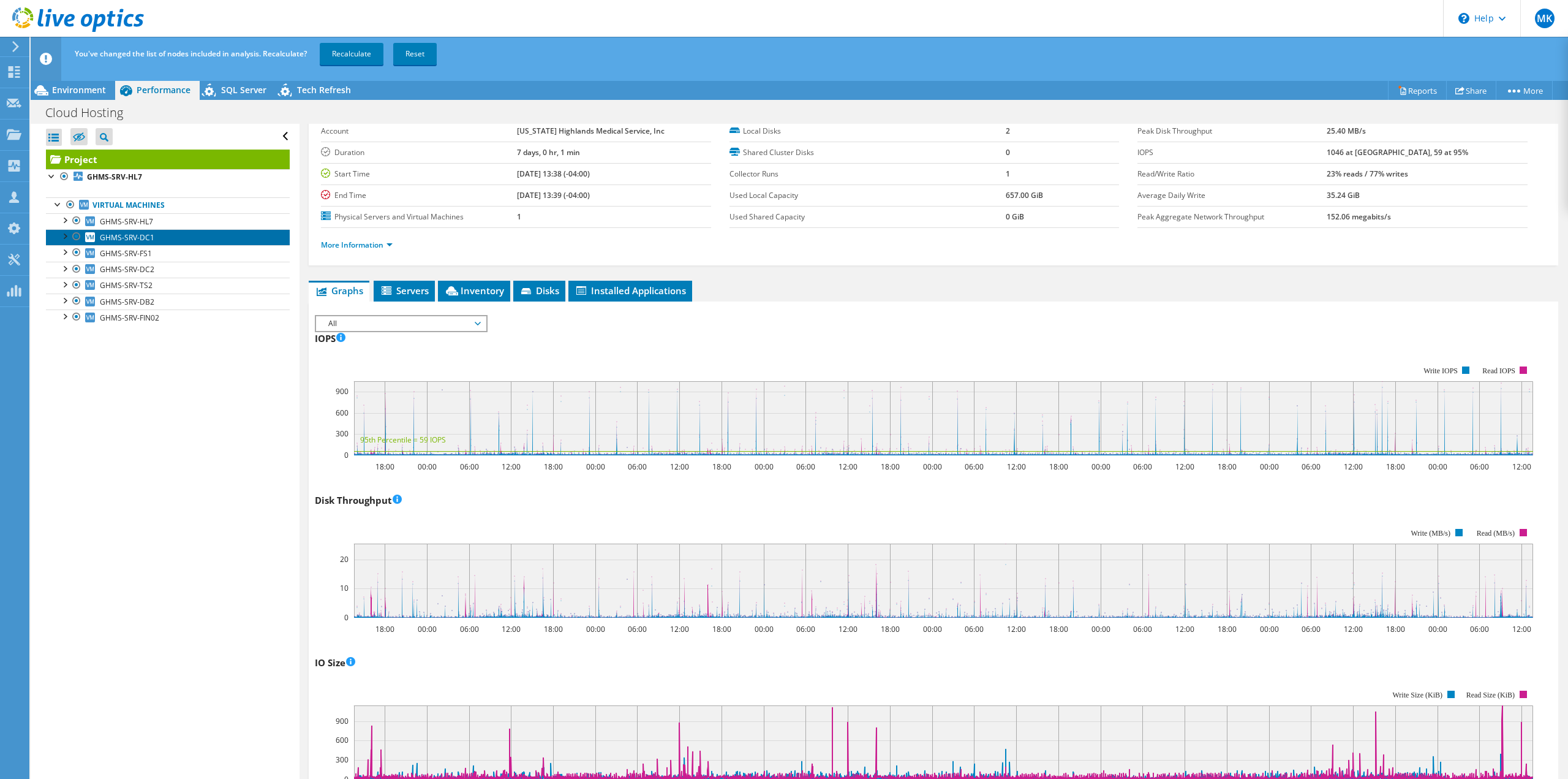
click at [138, 240] on span "GHMS-SRV-DC1" at bounding box center [127, 237] width 55 height 10
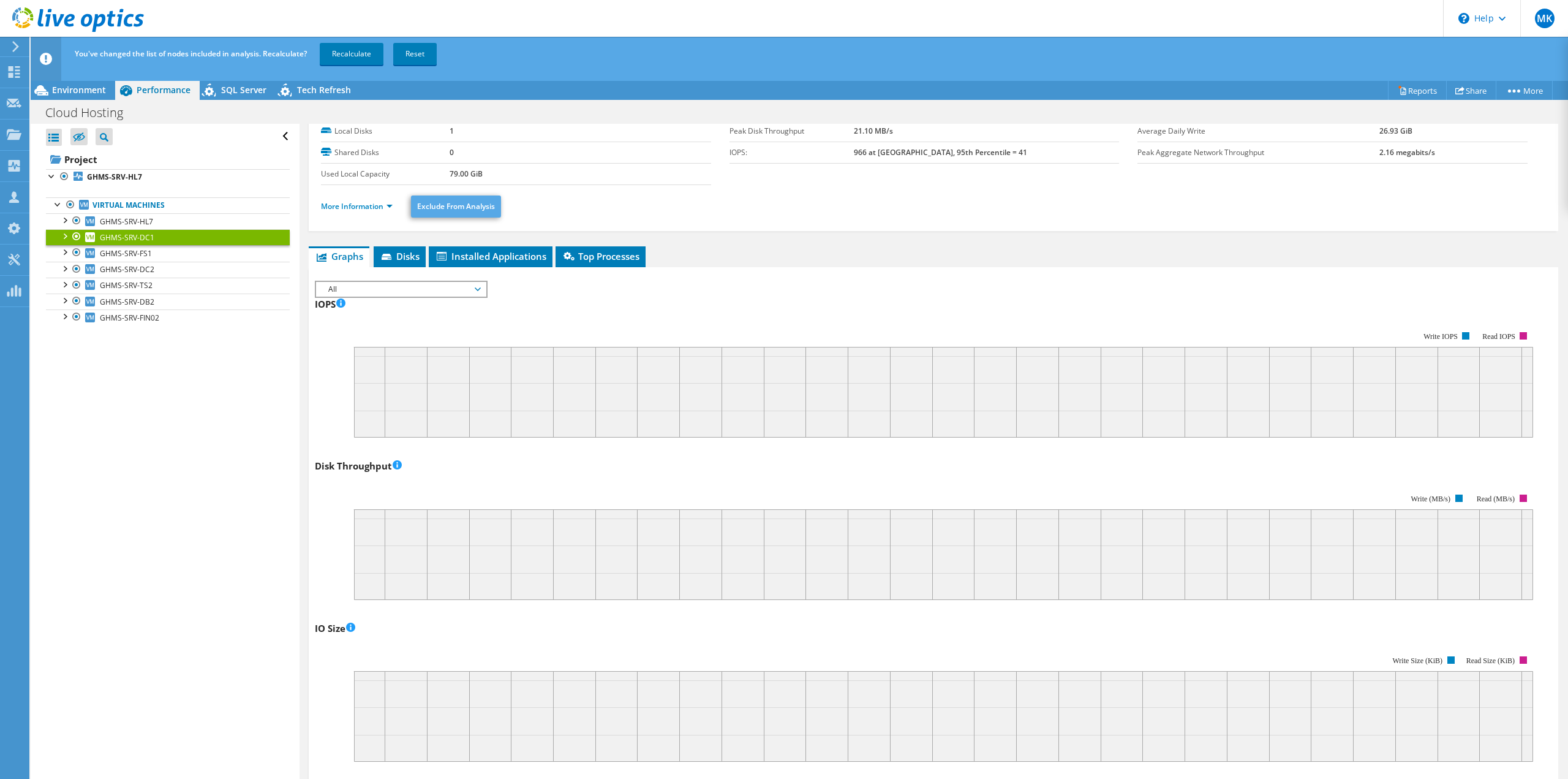
scroll to position [0, 0]
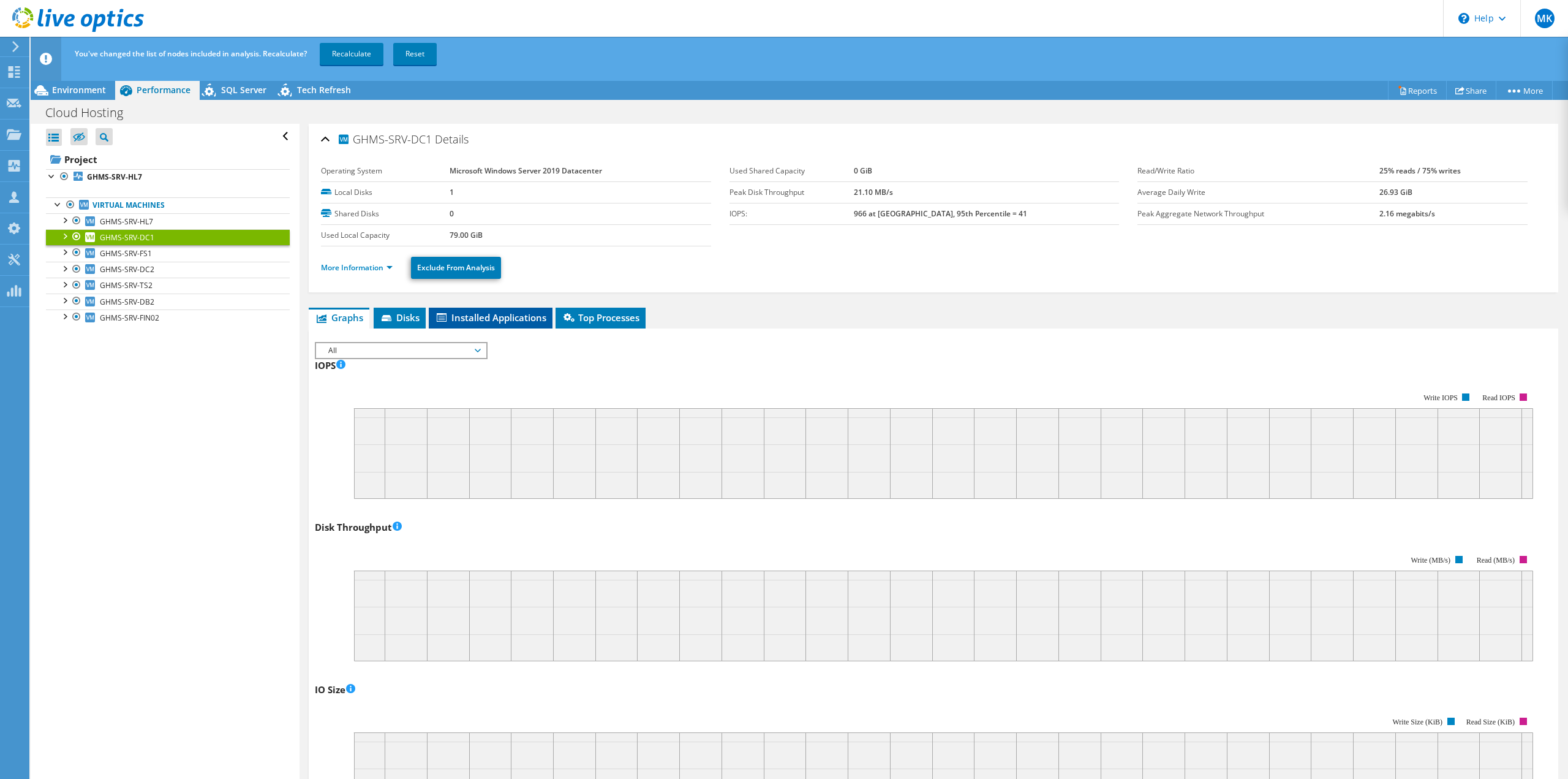
click at [460, 315] on span "Installed Applications" at bounding box center [490, 317] width 112 height 12
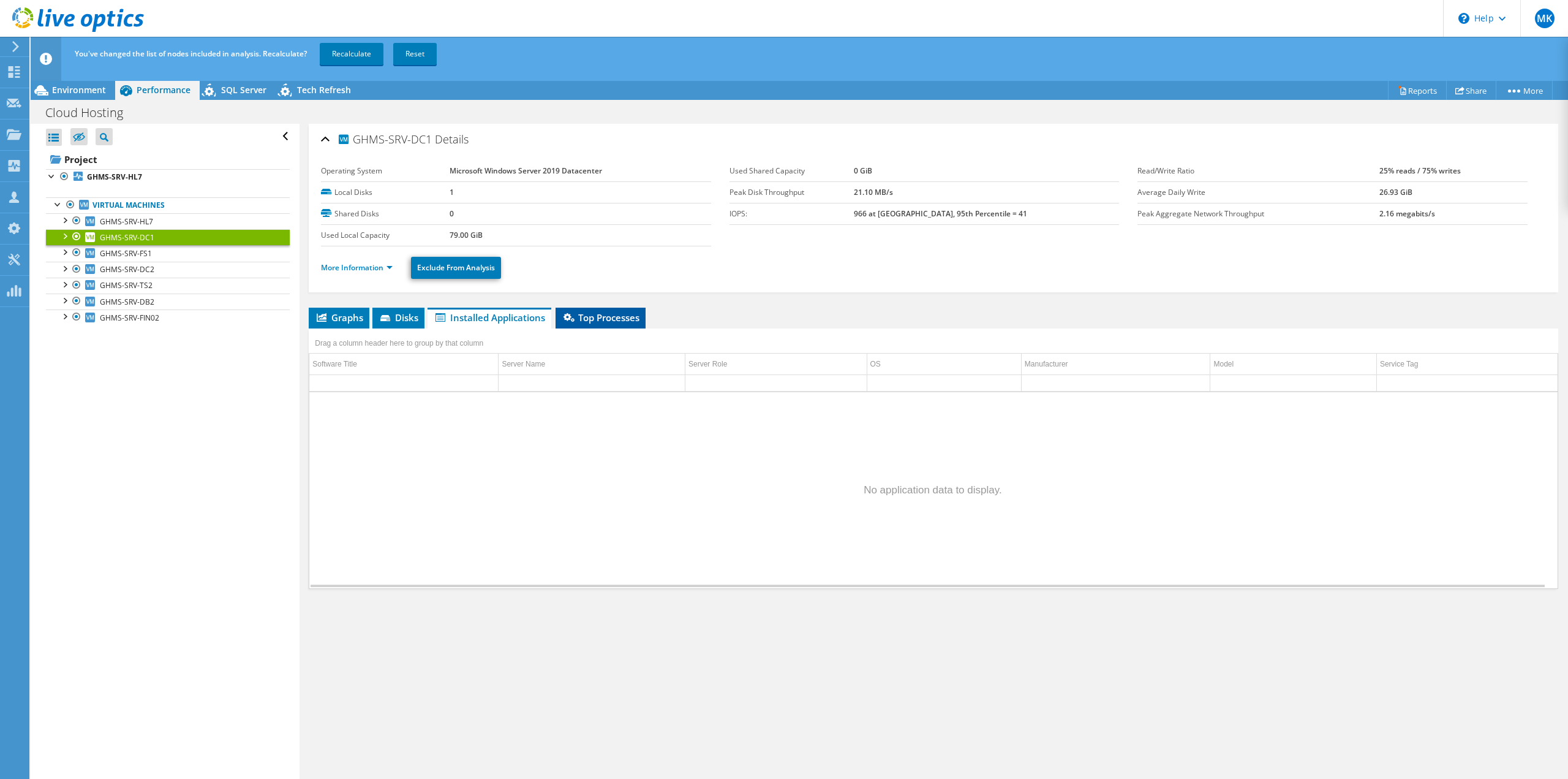
click at [583, 320] on span "Top Processes" at bounding box center [600, 317] width 78 height 12
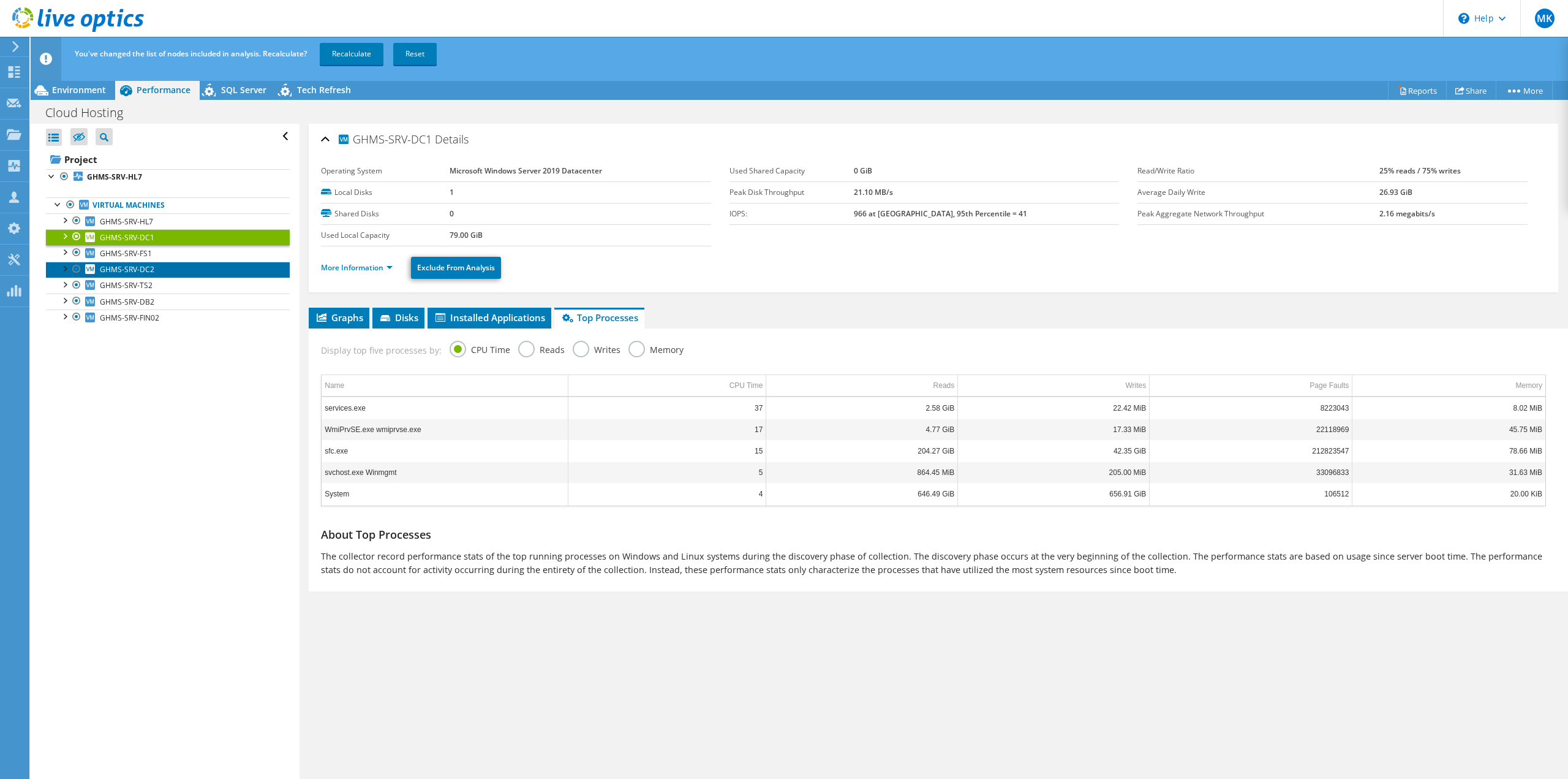
click at [141, 271] on span "GHMS-SRV-DC2" at bounding box center [127, 269] width 55 height 10
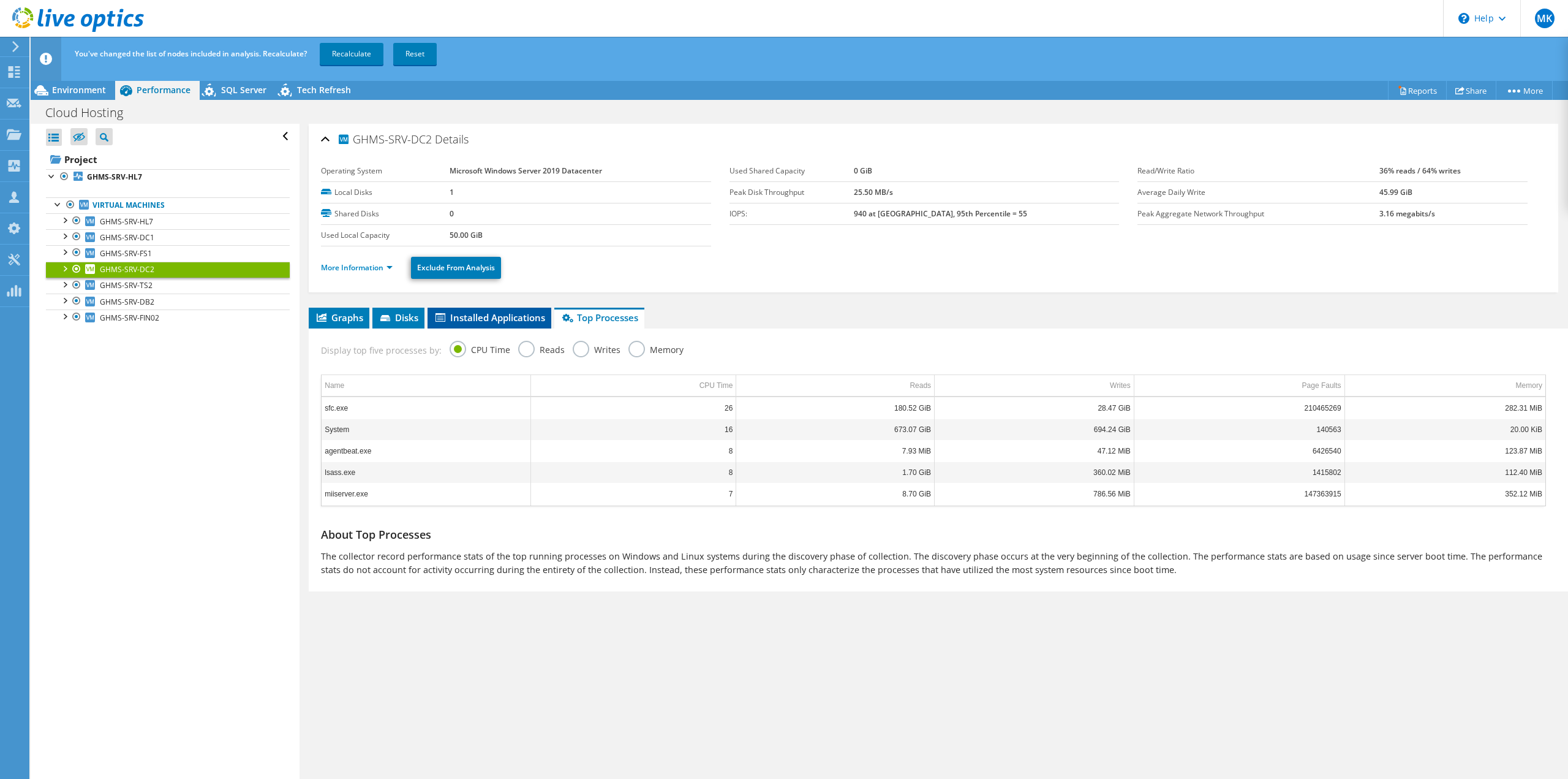
click at [462, 324] on li "Installed Applications" at bounding box center [489, 318] width 124 height 21
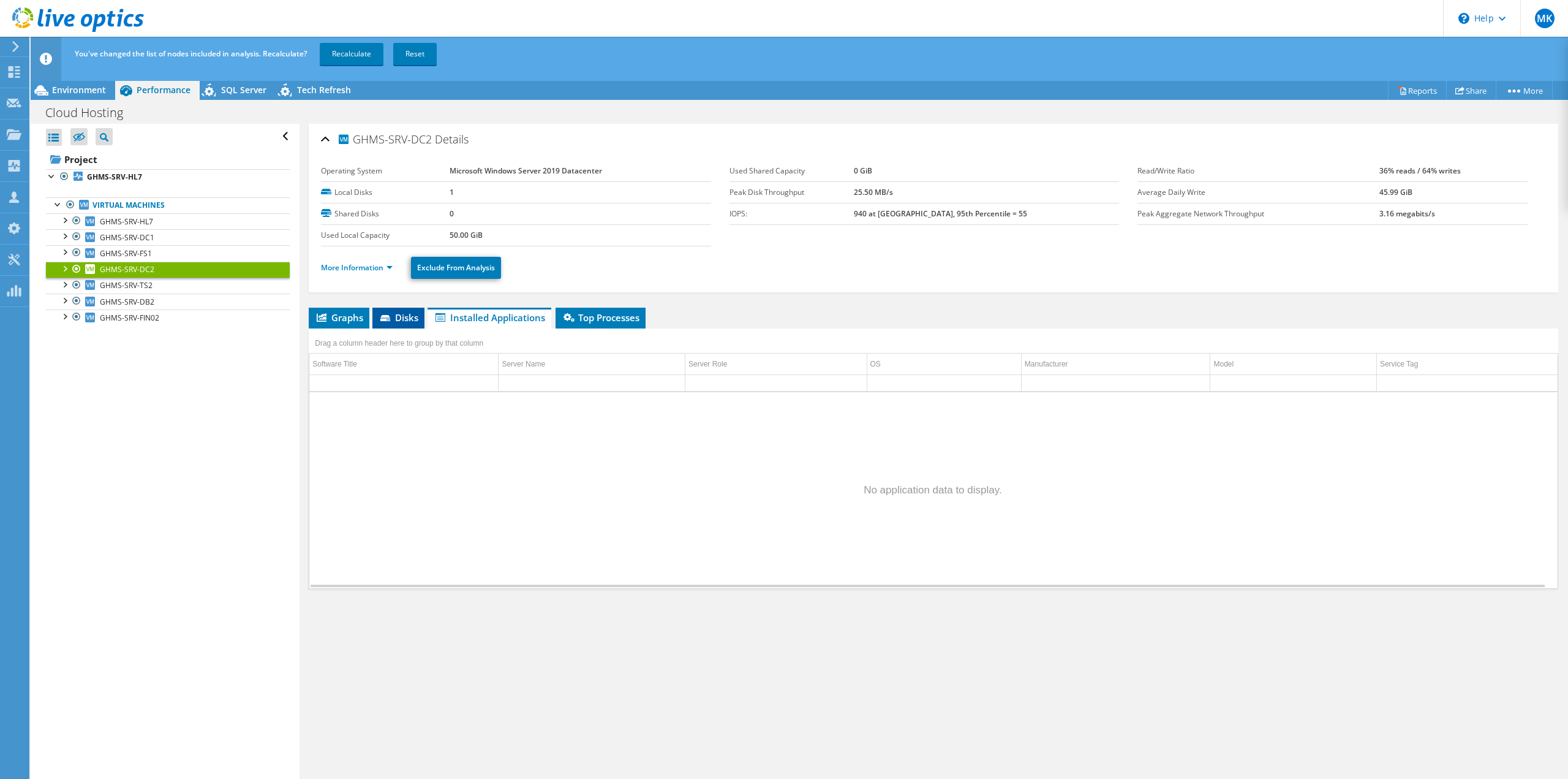
click at [386, 324] on li "Disks" at bounding box center [399, 318] width 52 height 21
click at [379, 271] on link "More Information" at bounding box center [357, 267] width 71 height 10
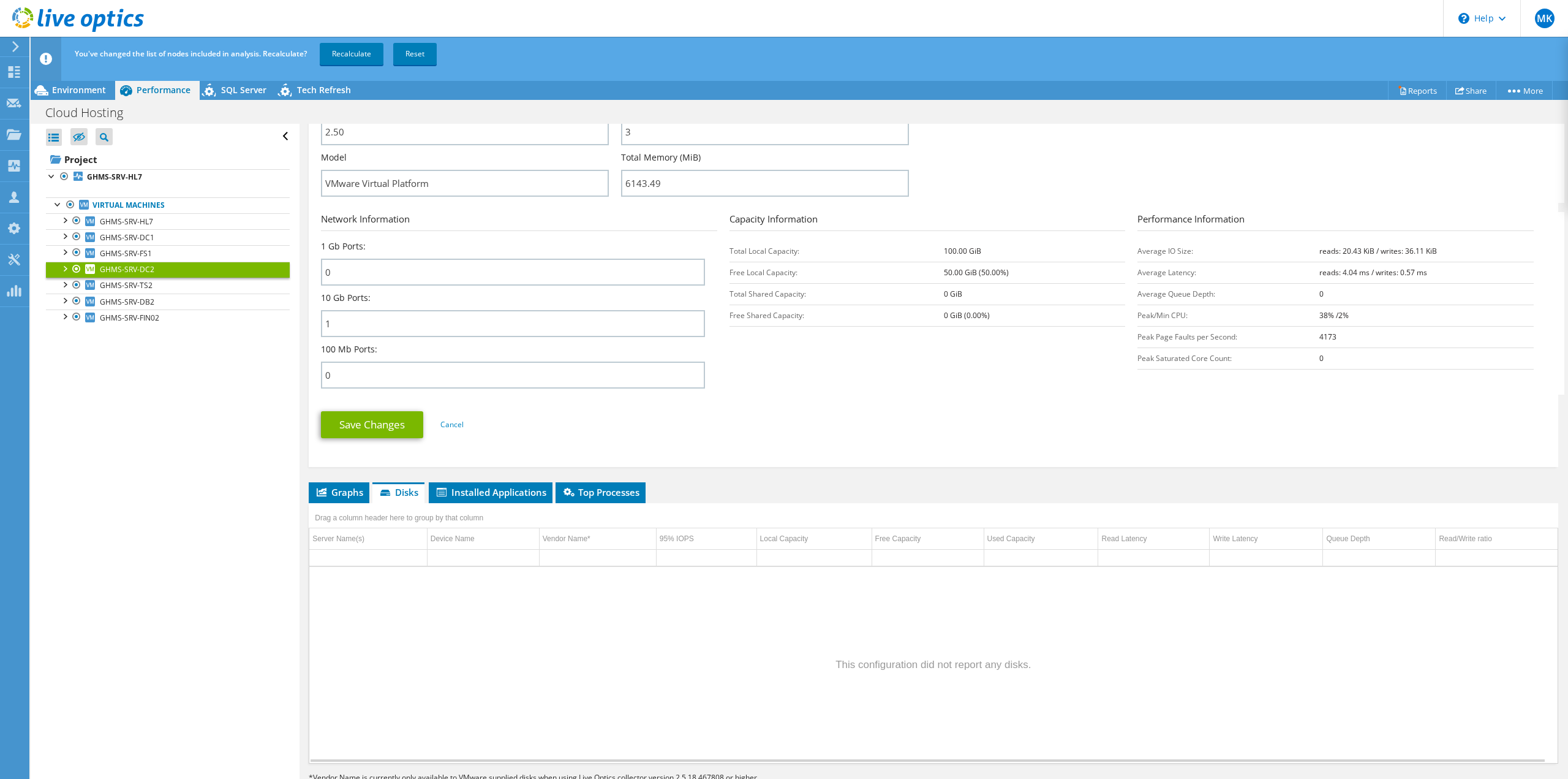
scroll to position [393, 0]
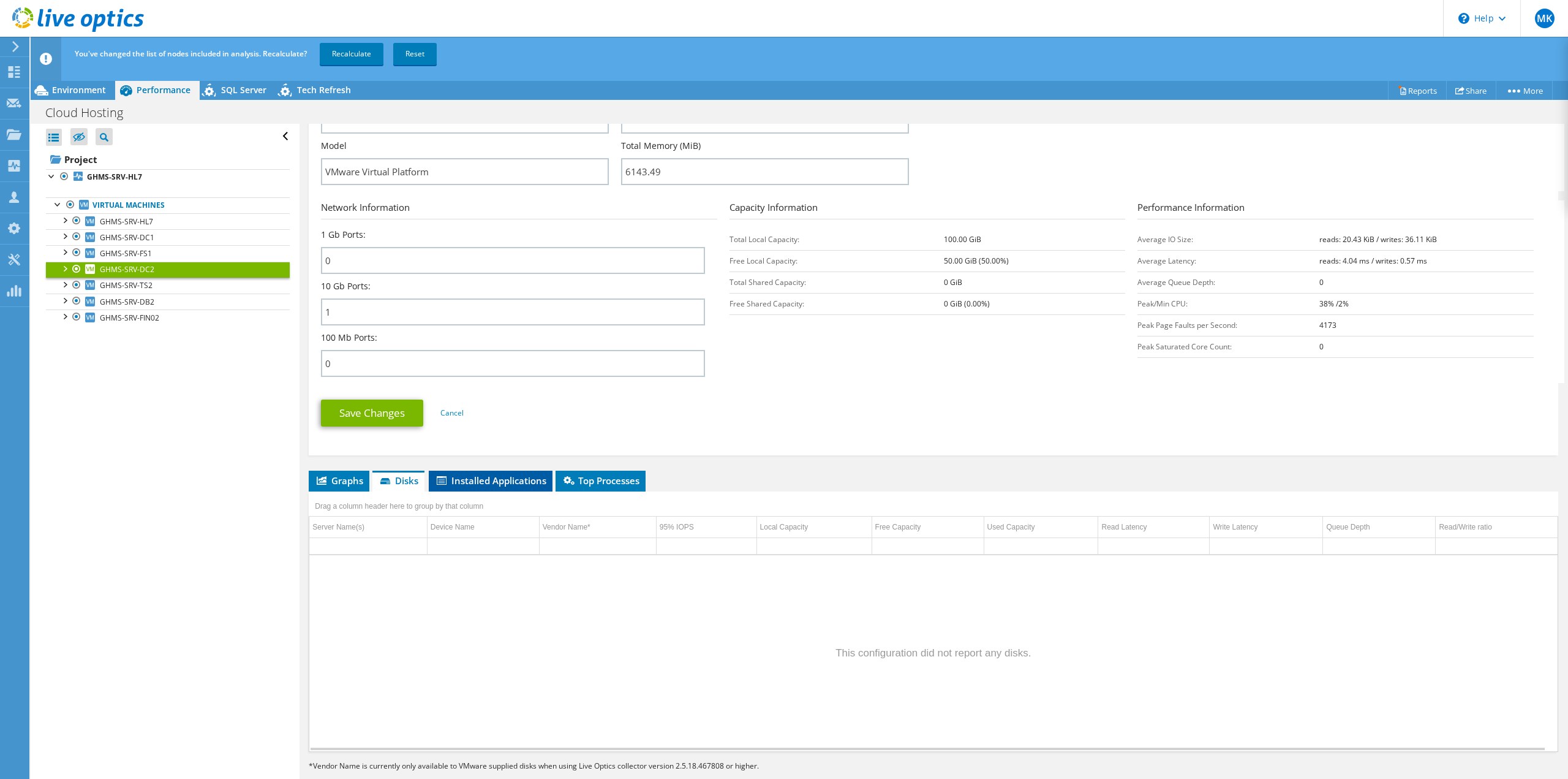
click at [486, 481] on span "Installed Applications" at bounding box center [490, 480] width 112 height 12
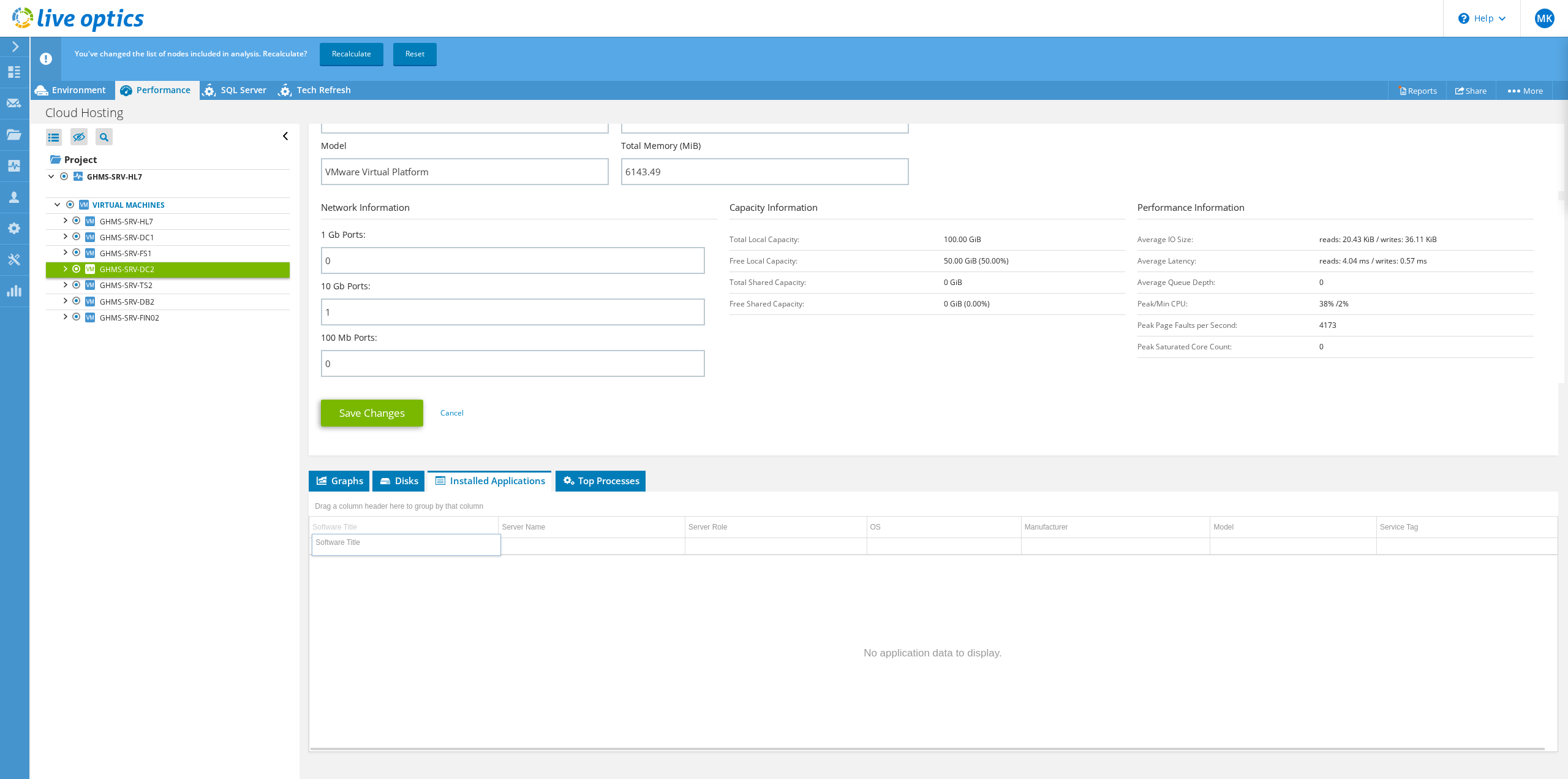
drag, startPoint x: 455, startPoint y: 522, endPoint x: 458, endPoint y: 539, distance: 17.3
click at [571, 482] on icon at bounding box center [569, 480] width 11 height 9
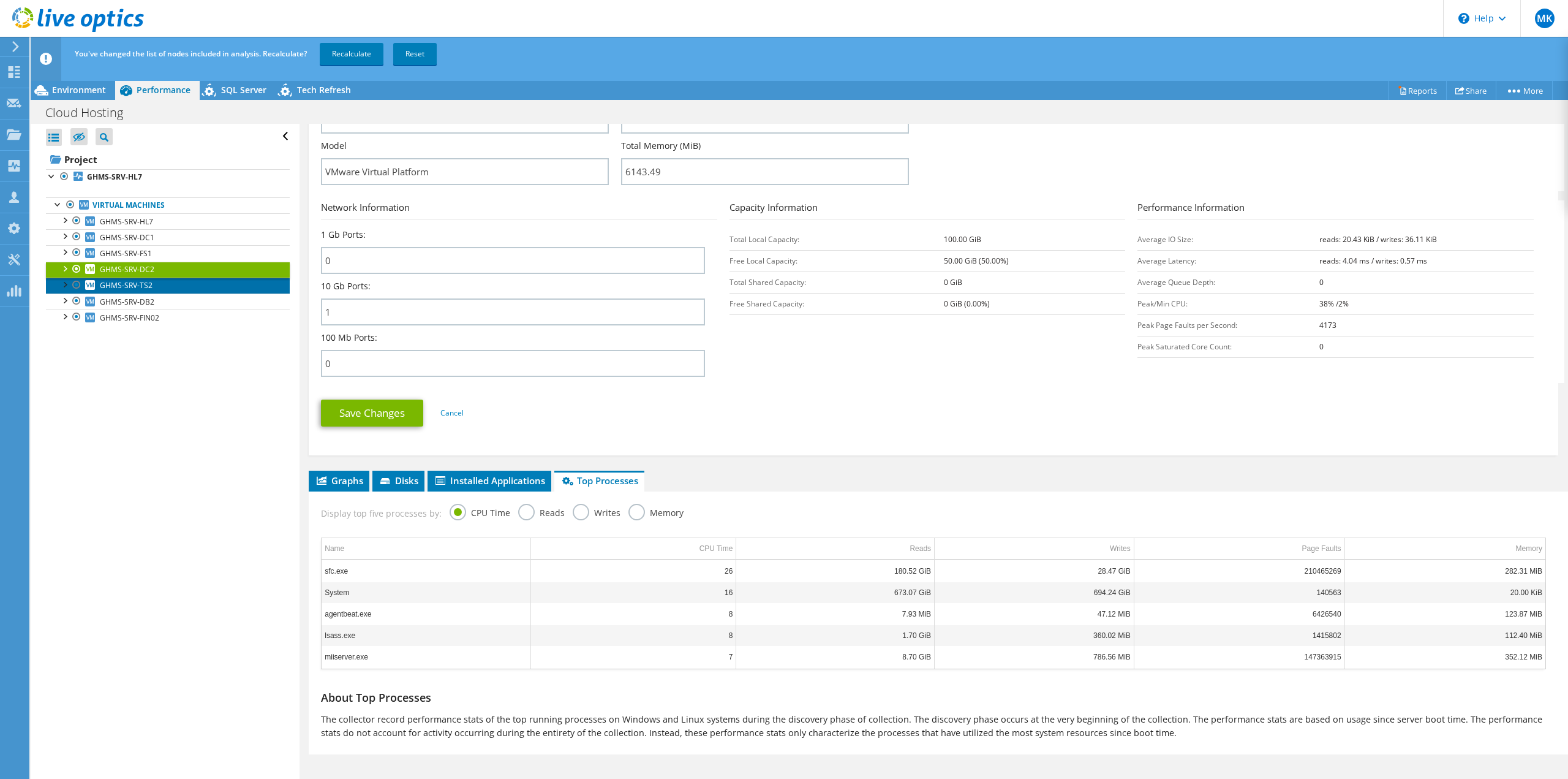
click at [122, 285] on span "GHMS-SRV-TS2" at bounding box center [126, 285] width 52 height 10
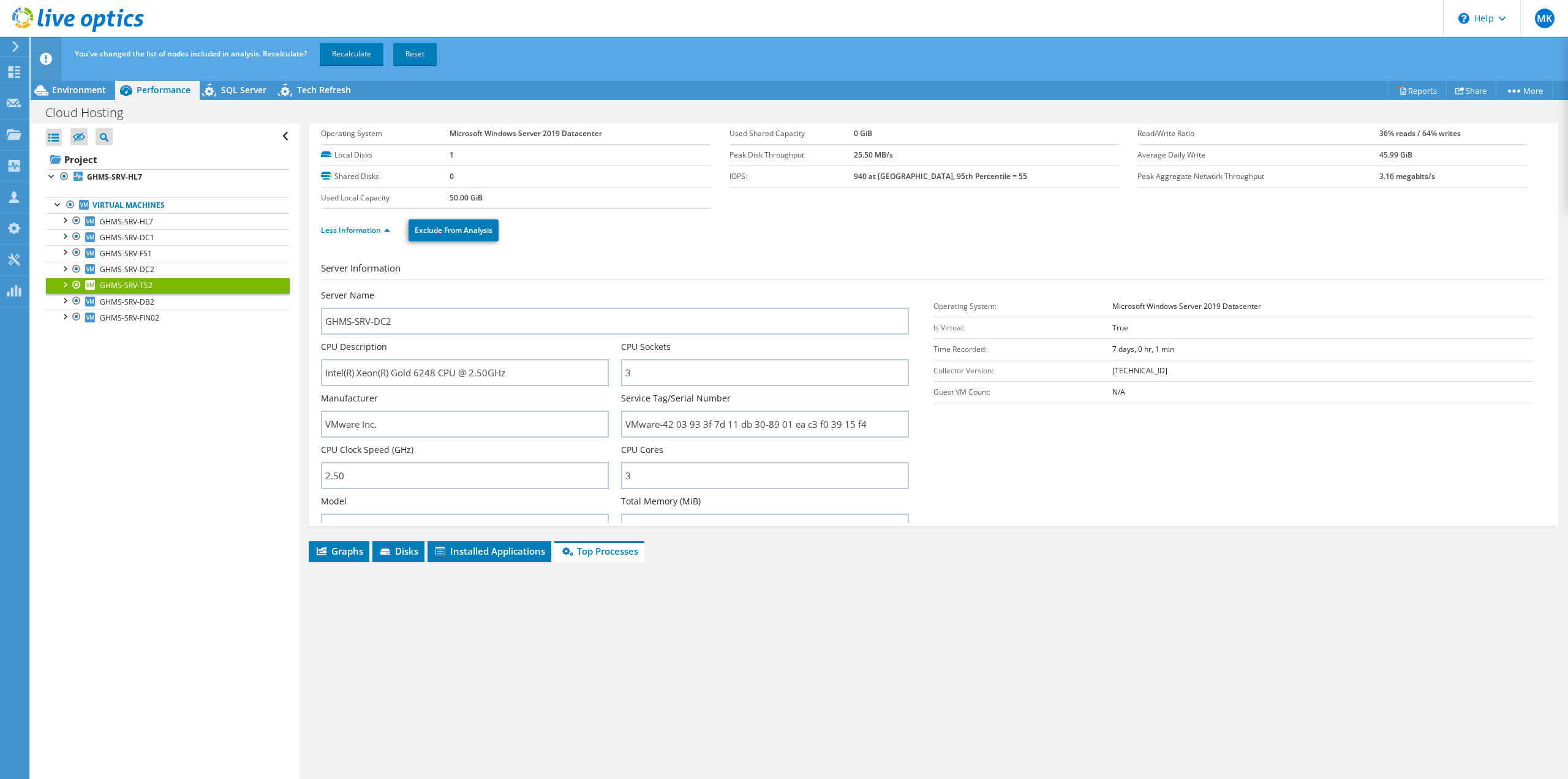
scroll to position [0, 0]
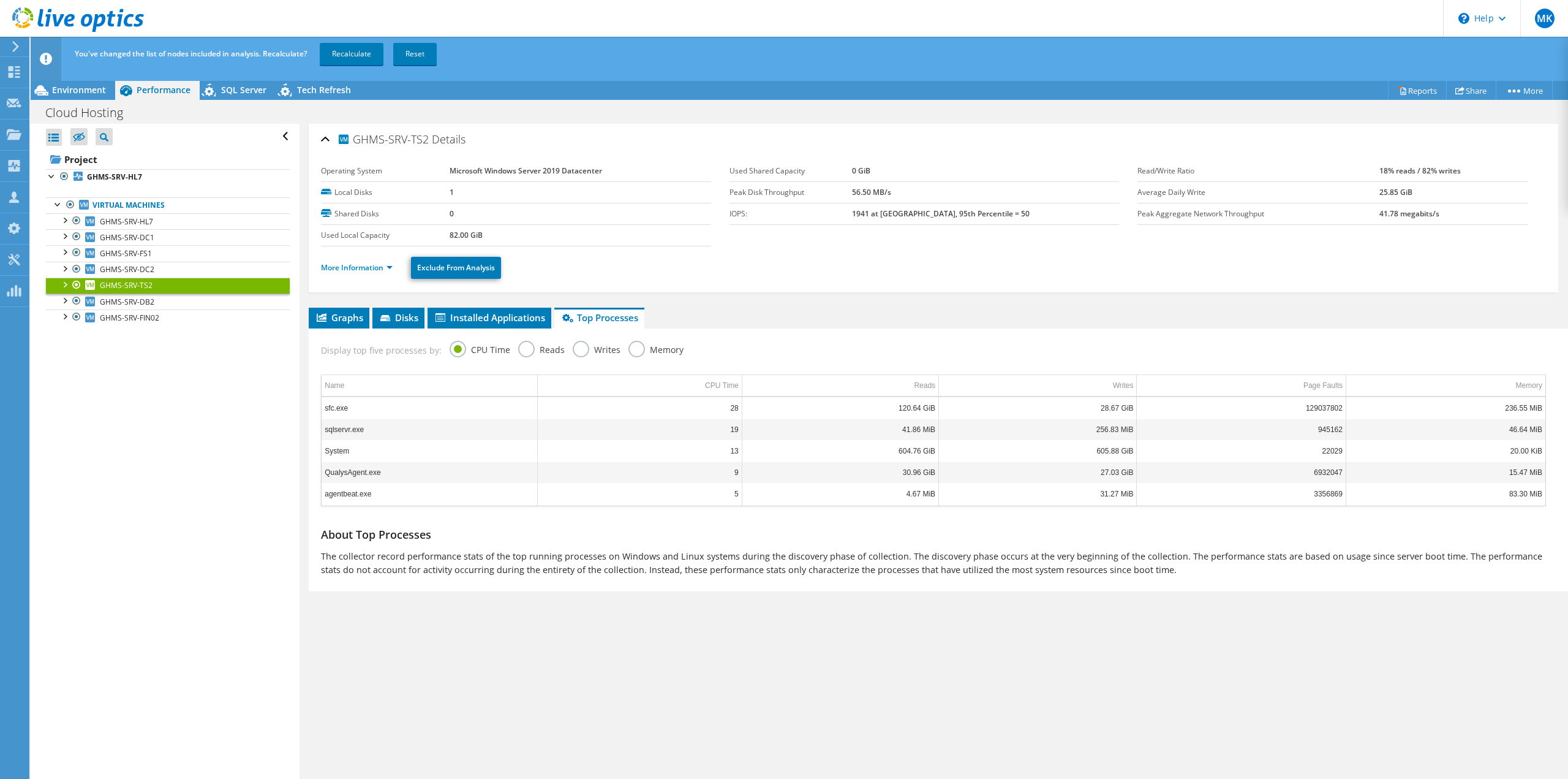
click at [357, 432] on td "sqlservr.exe" at bounding box center [430, 429] width 217 height 21
click at [183, 320] on link "GHMS-SRV-FIN02" at bounding box center [167, 317] width 243 height 16
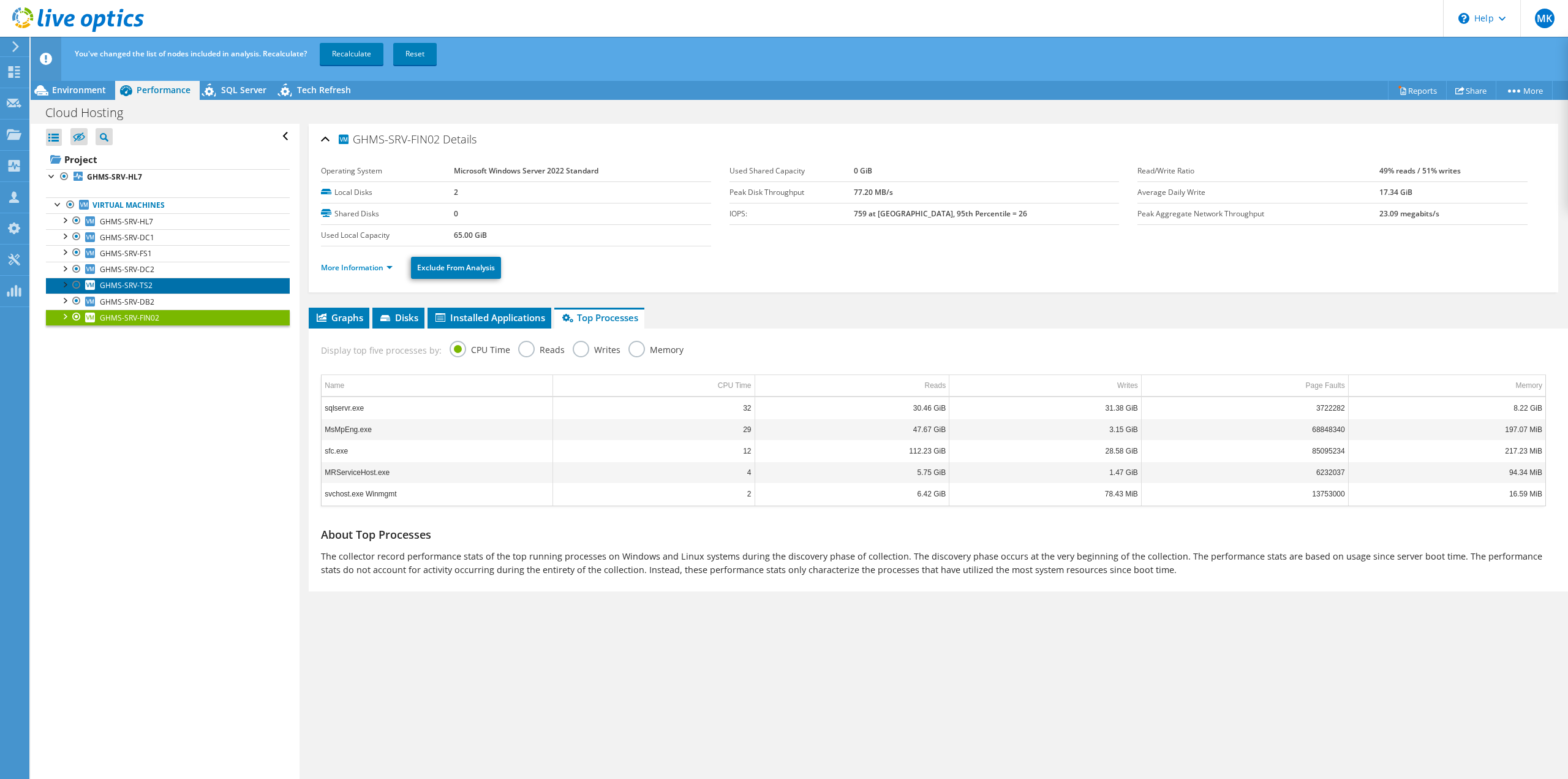
click at [171, 284] on link "GHMS-SRV-TS2" at bounding box center [167, 286] width 243 height 16
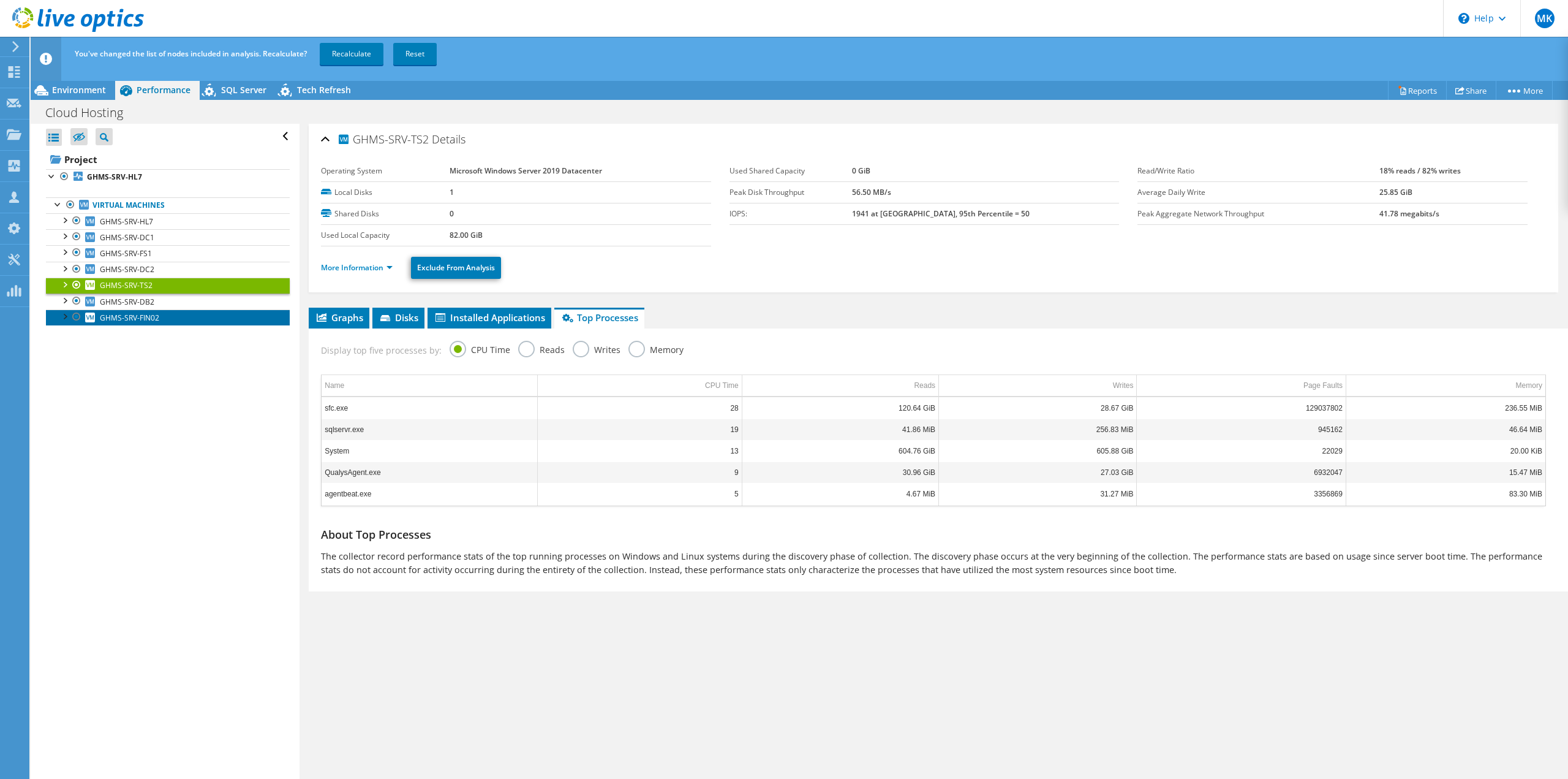
click at [158, 323] on link "GHMS-SRV-FIN02" at bounding box center [167, 317] width 243 height 16
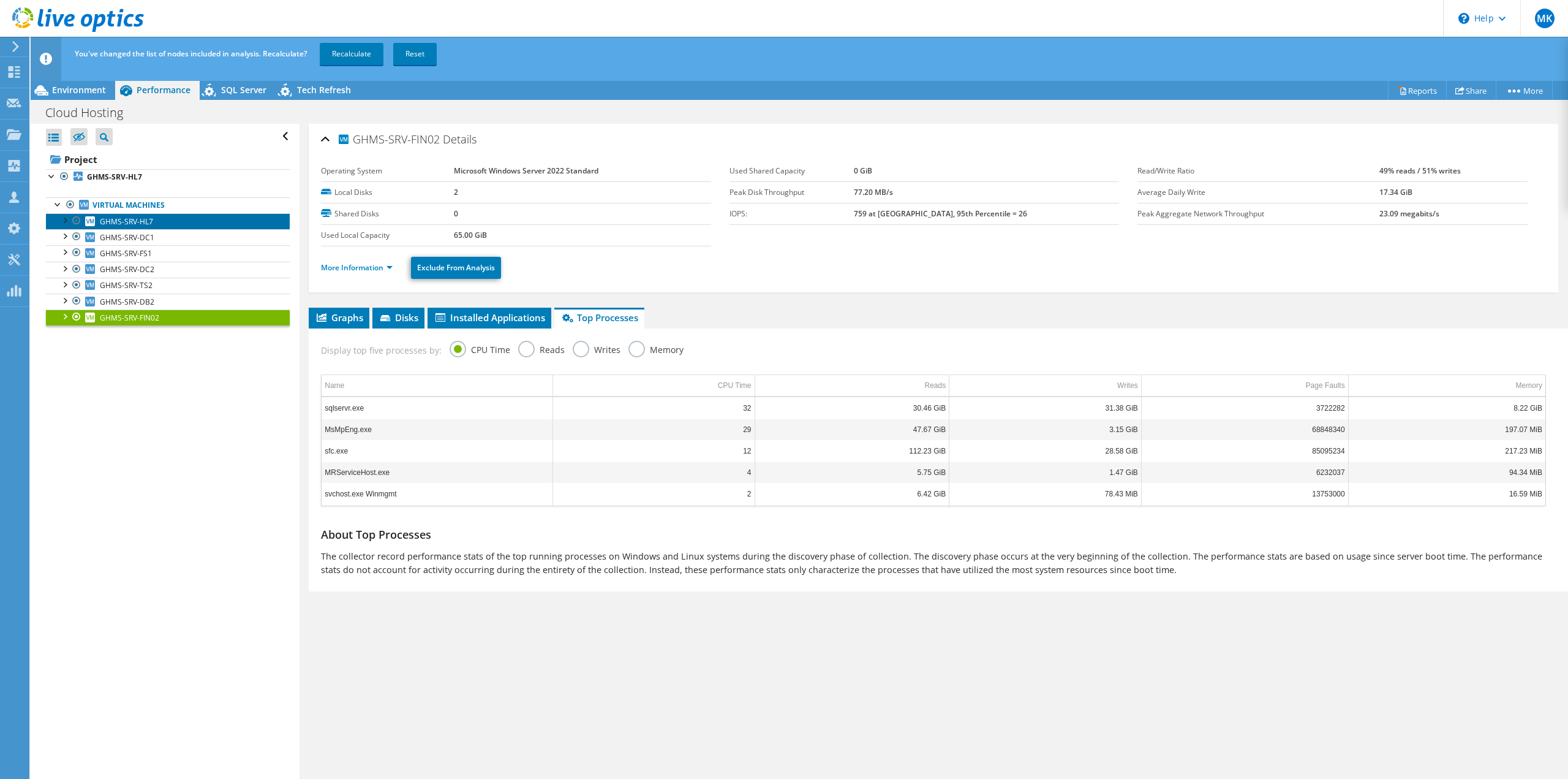
click at [154, 224] on link "GHMS-SRV-HL7" at bounding box center [167, 221] width 243 height 16
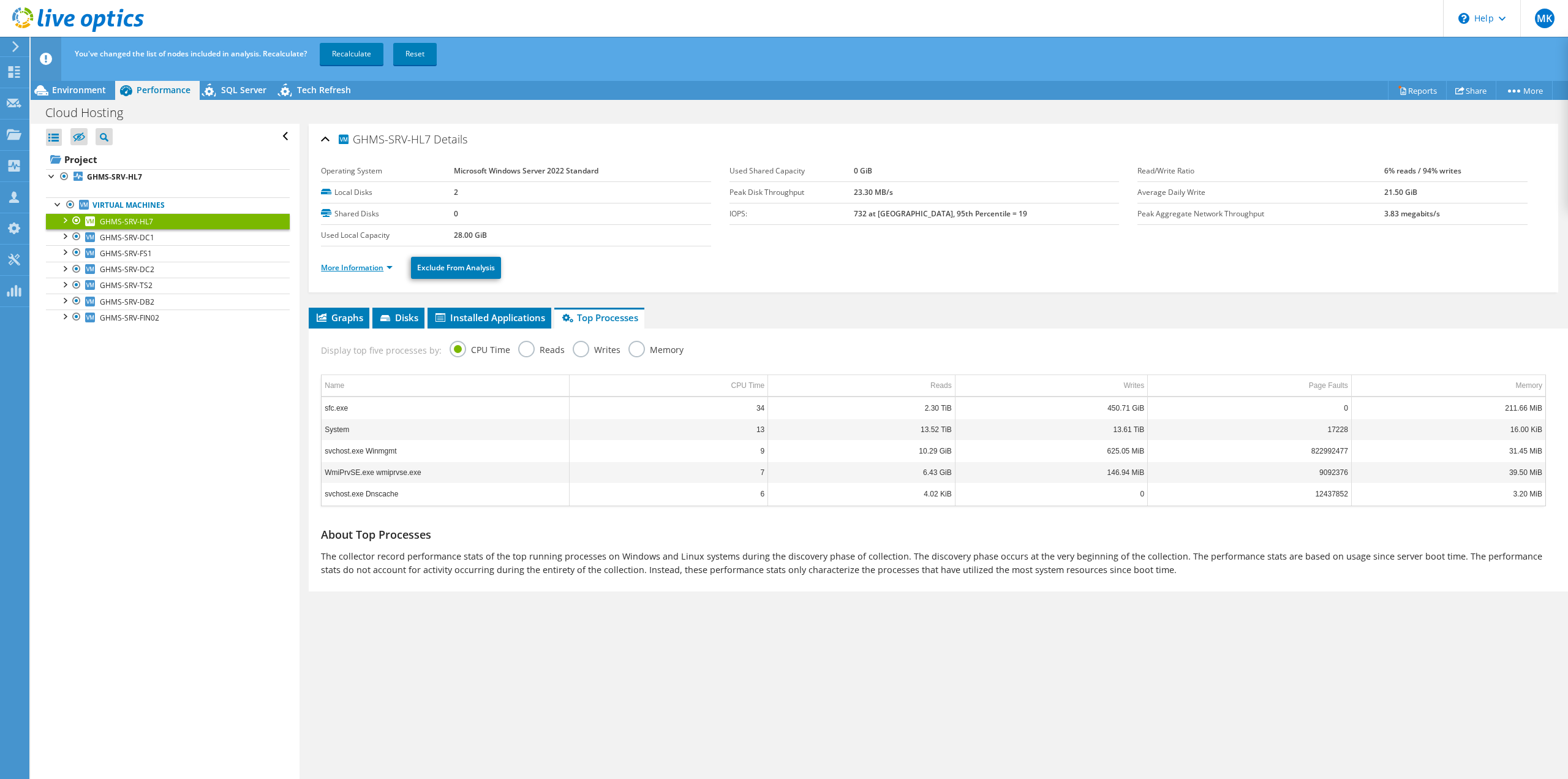
click at [330, 268] on link "More Information" at bounding box center [357, 267] width 71 height 10
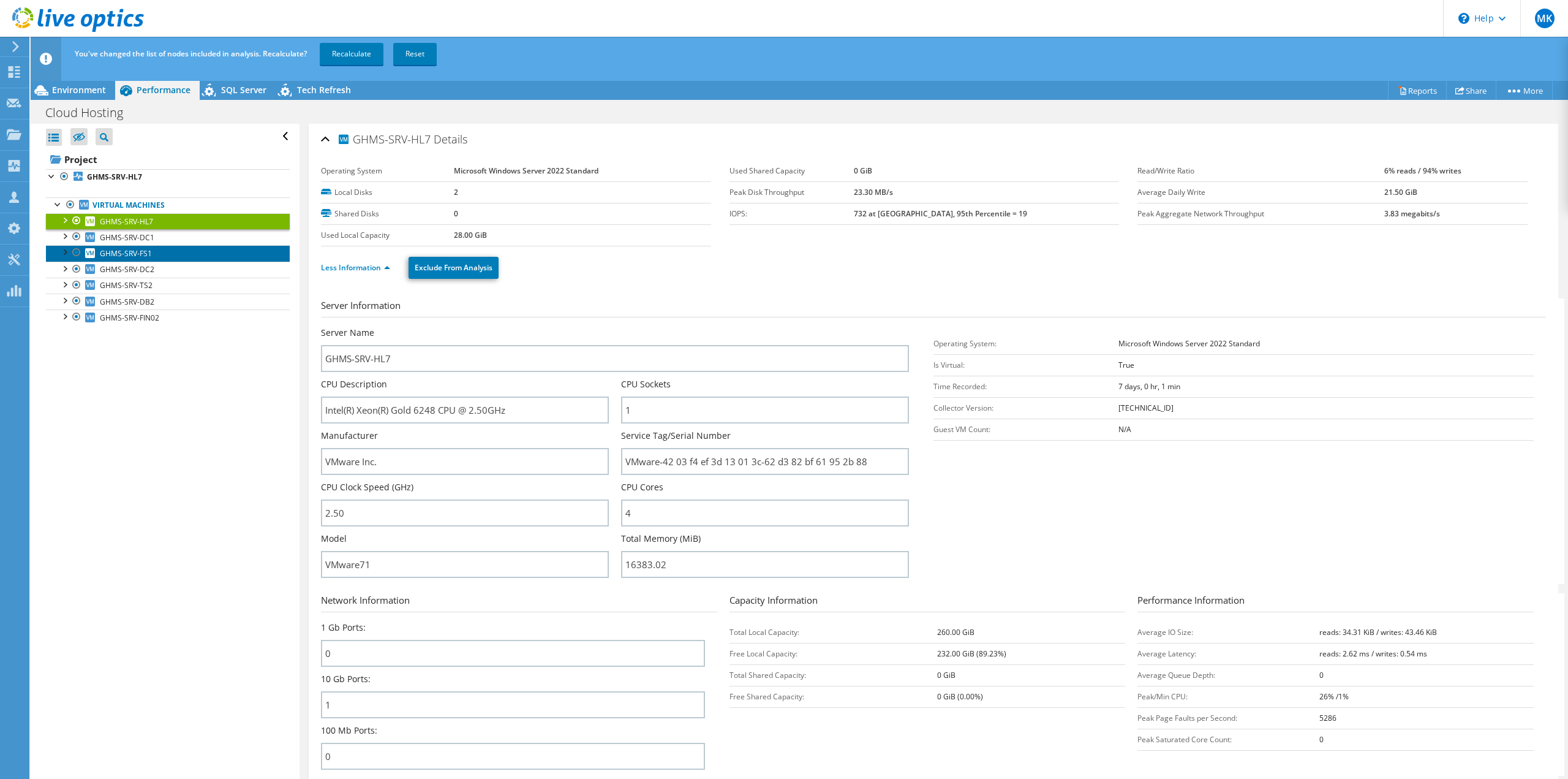
click at [136, 255] on span "GHMS-SRV-FS1" at bounding box center [126, 253] width 52 height 10
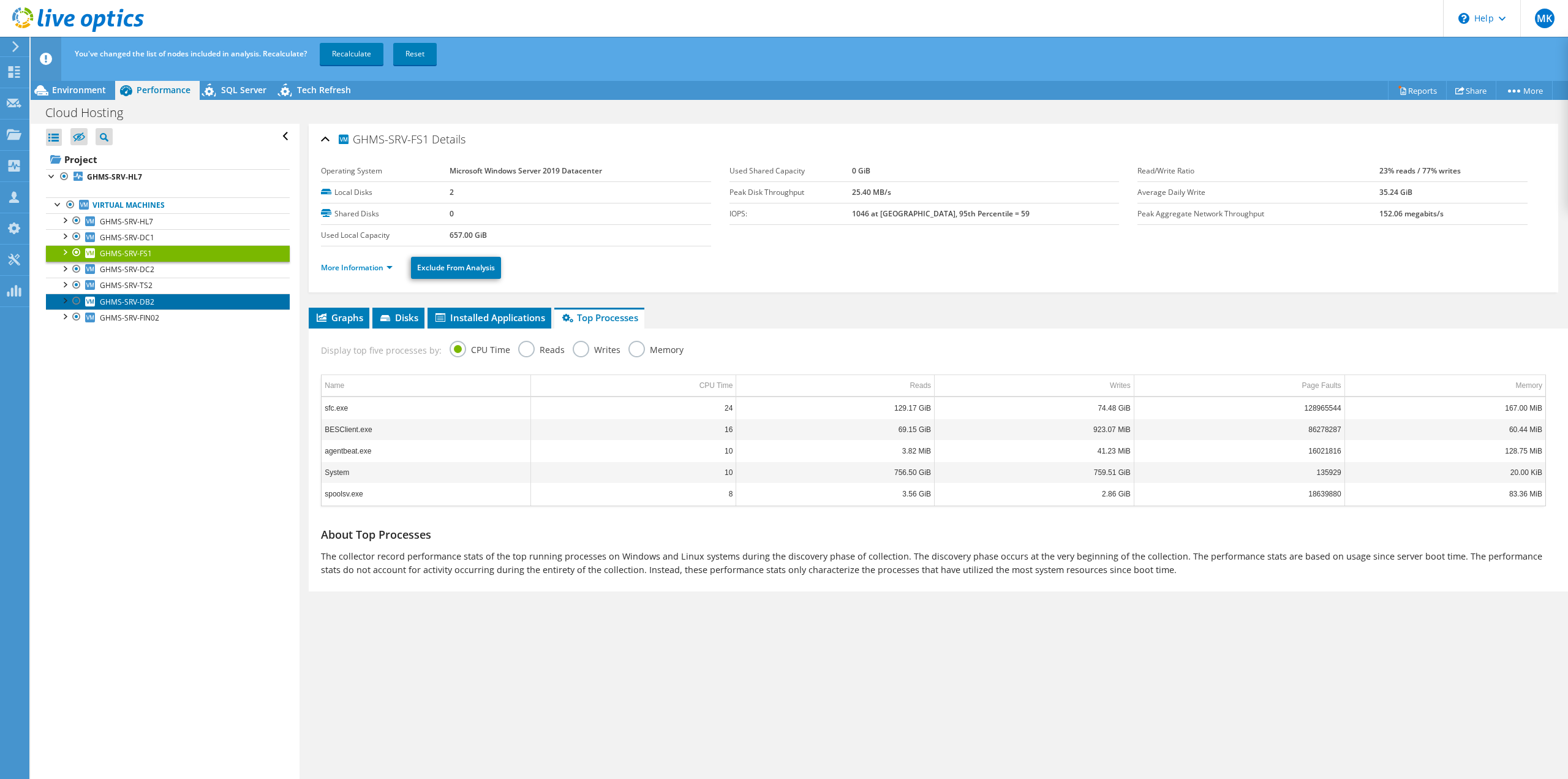
click at [145, 299] on span "GHMS-SRV-DB2" at bounding box center [127, 301] width 55 height 10
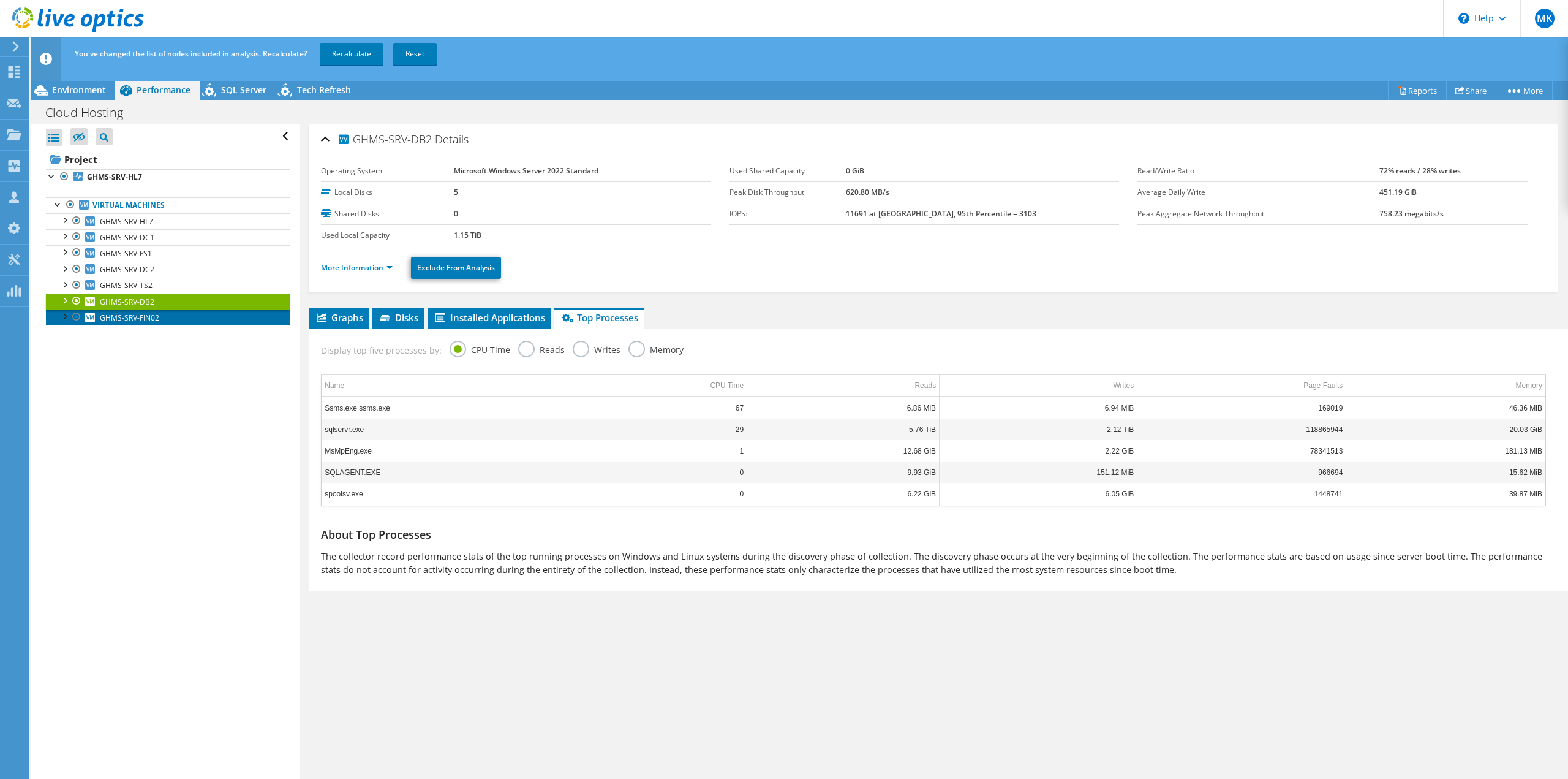
click at [140, 316] on span "GHMS-SRV-FIN02" at bounding box center [129, 317] width 59 height 10
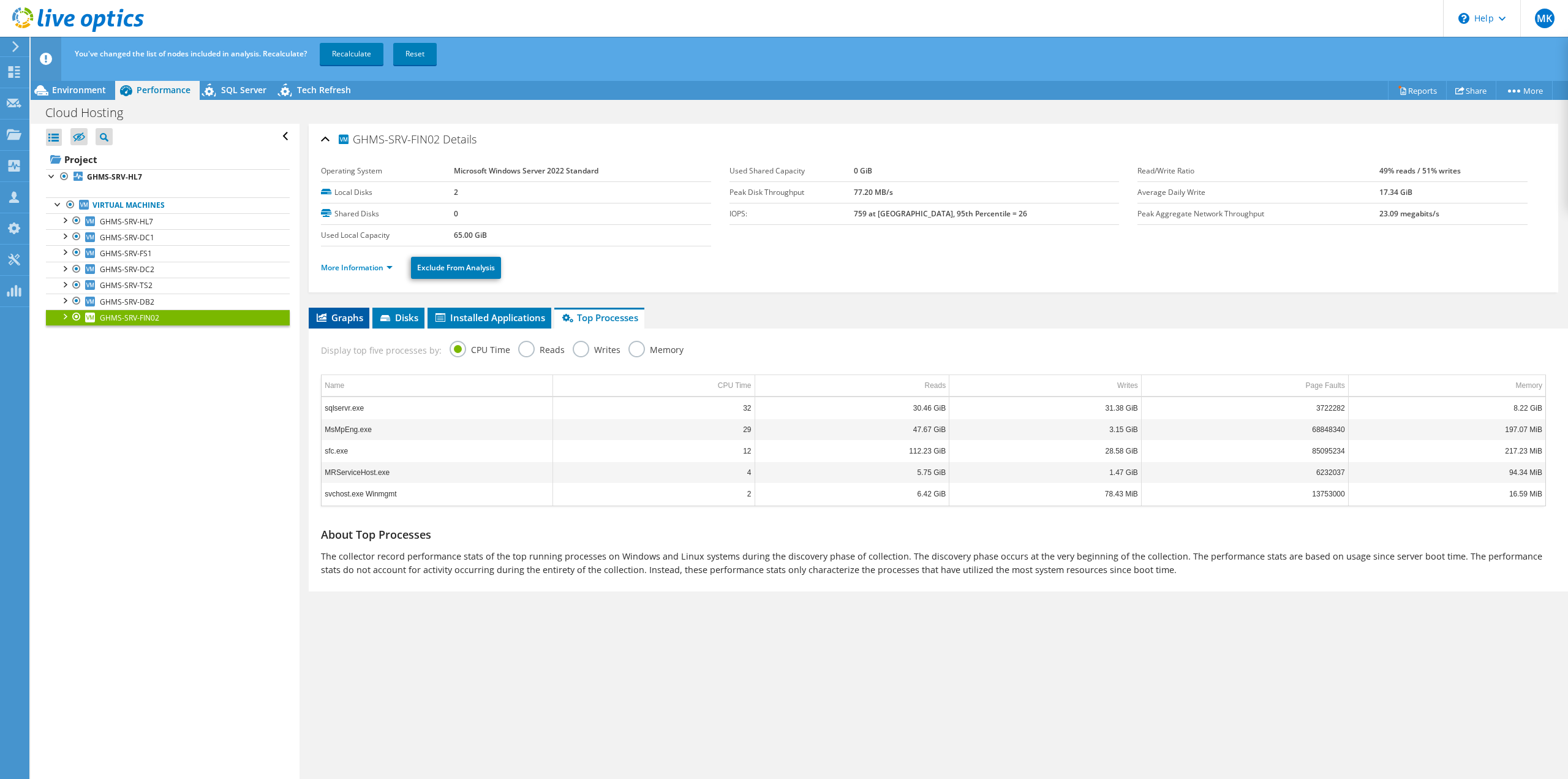
click at [343, 313] on span "Graphs" at bounding box center [339, 317] width 48 height 12
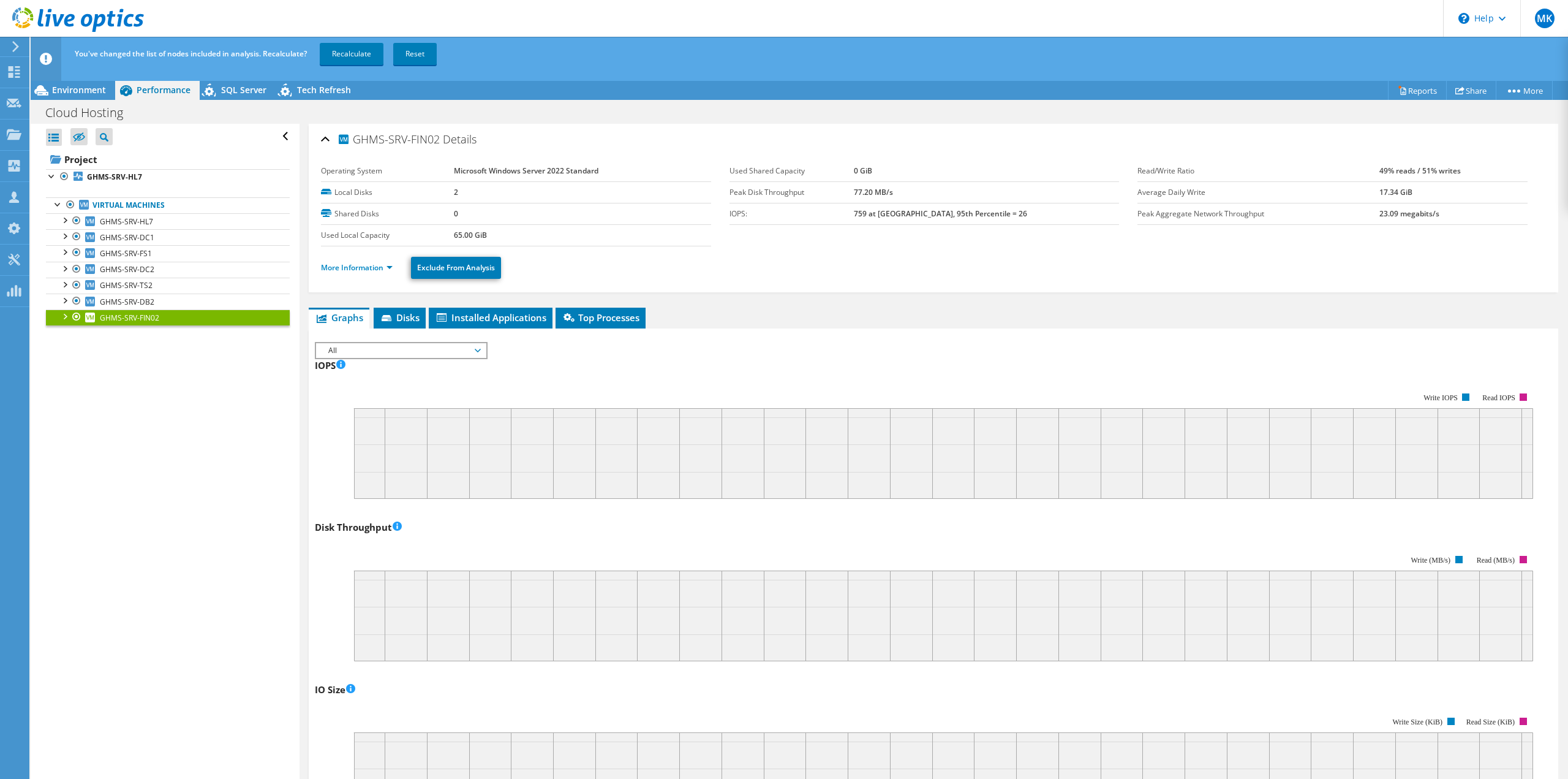
click at [401, 353] on span "All" at bounding box center [401, 351] width 158 height 15
click at [542, 359] on div "IOPS Write IOPS Read IOPS" at bounding box center [934, 428] width 1237 height 144
click at [74, 201] on div at bounding box center [70, 205] width 12 height 15
click at [73, 317] on div at bounding box center [76, 317] width 12 height 15
click at [361, 48] on link "Recalculate" at bounding box center [351, 54] width 63 height 22
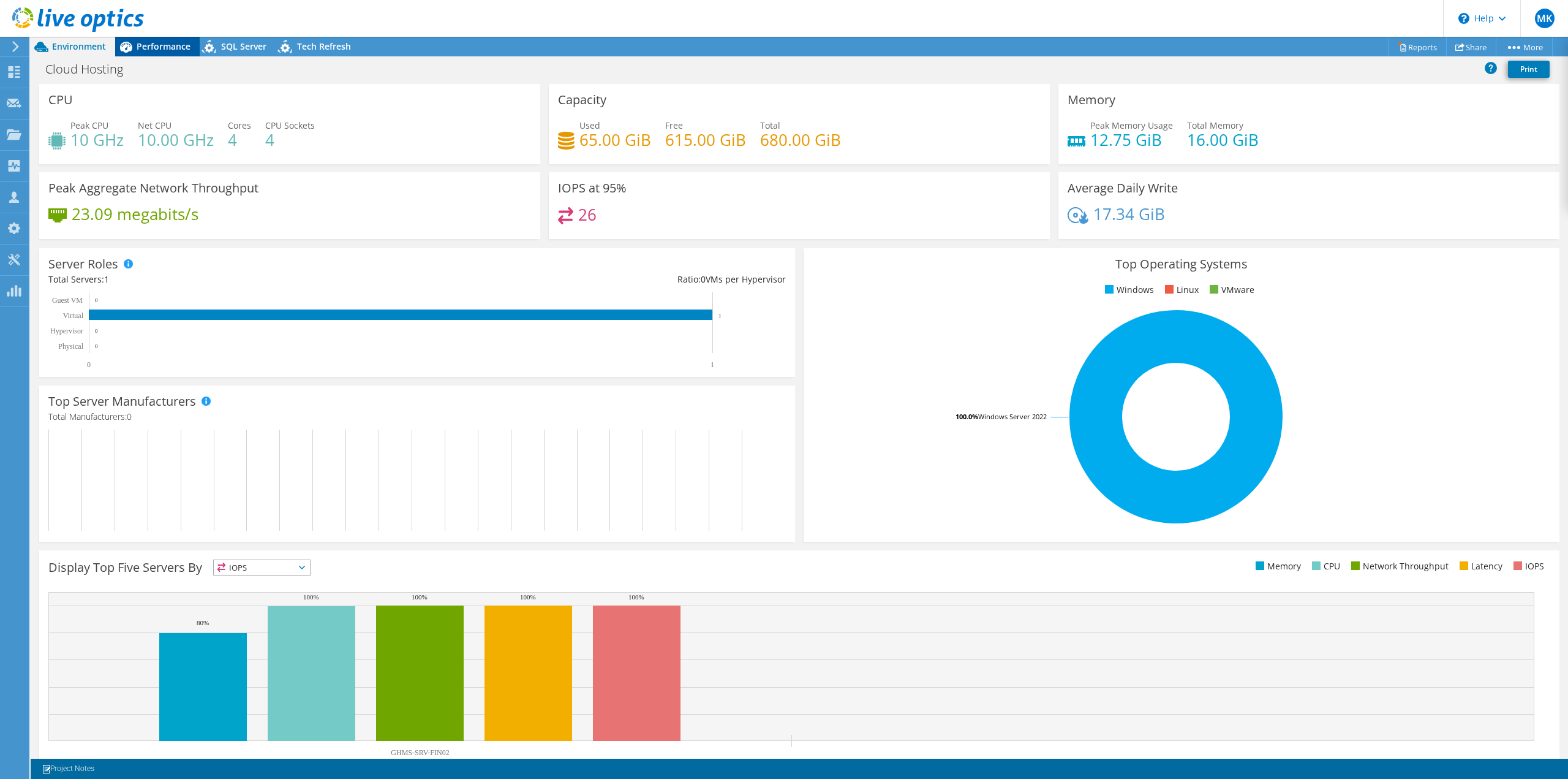
click at [151, 47] on span "Performance" at bounding box center [163, 46] width 54 height 12
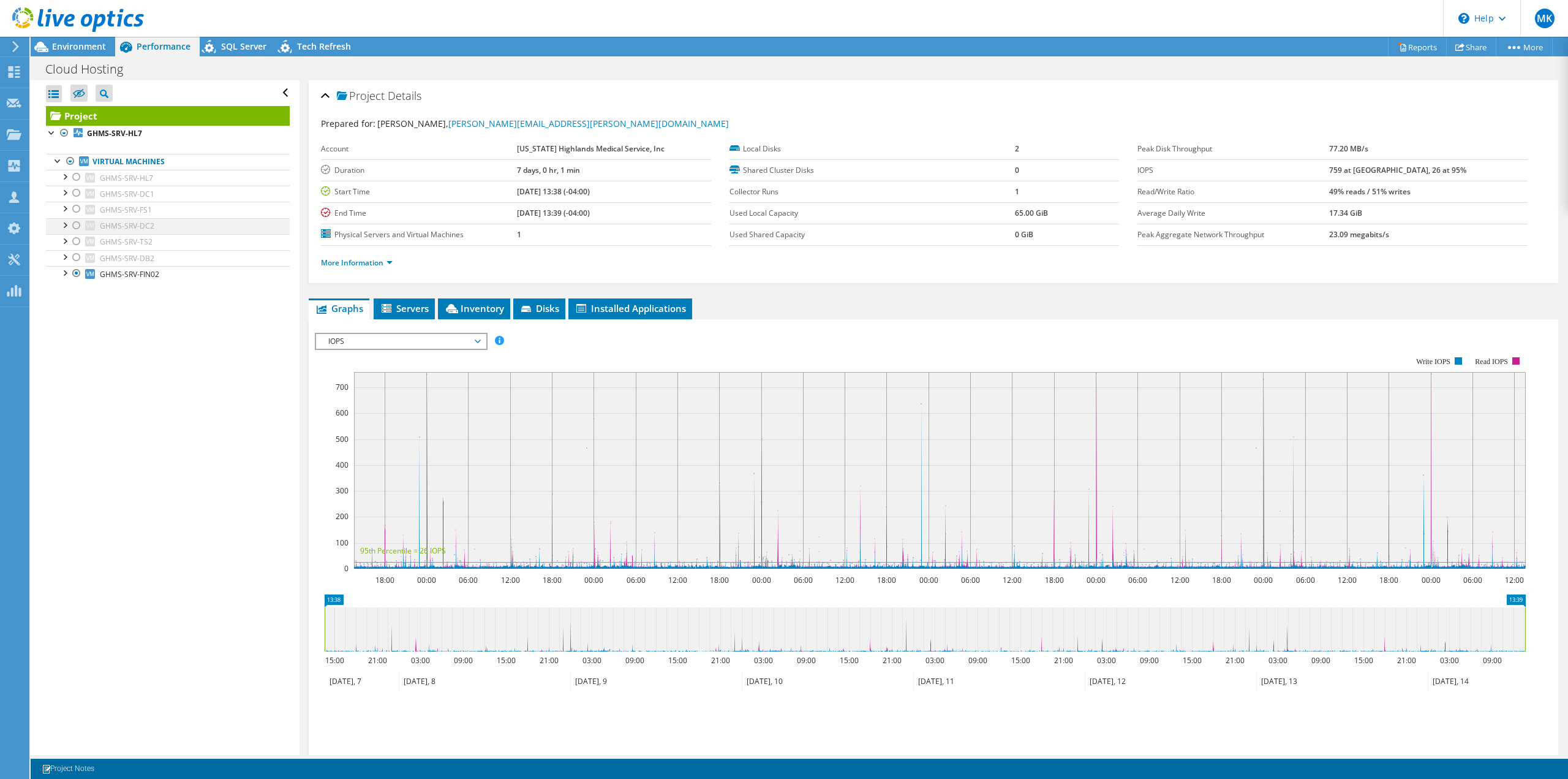
click at [77, 224] on div at bounding box center [76, 225] width 12 height 15
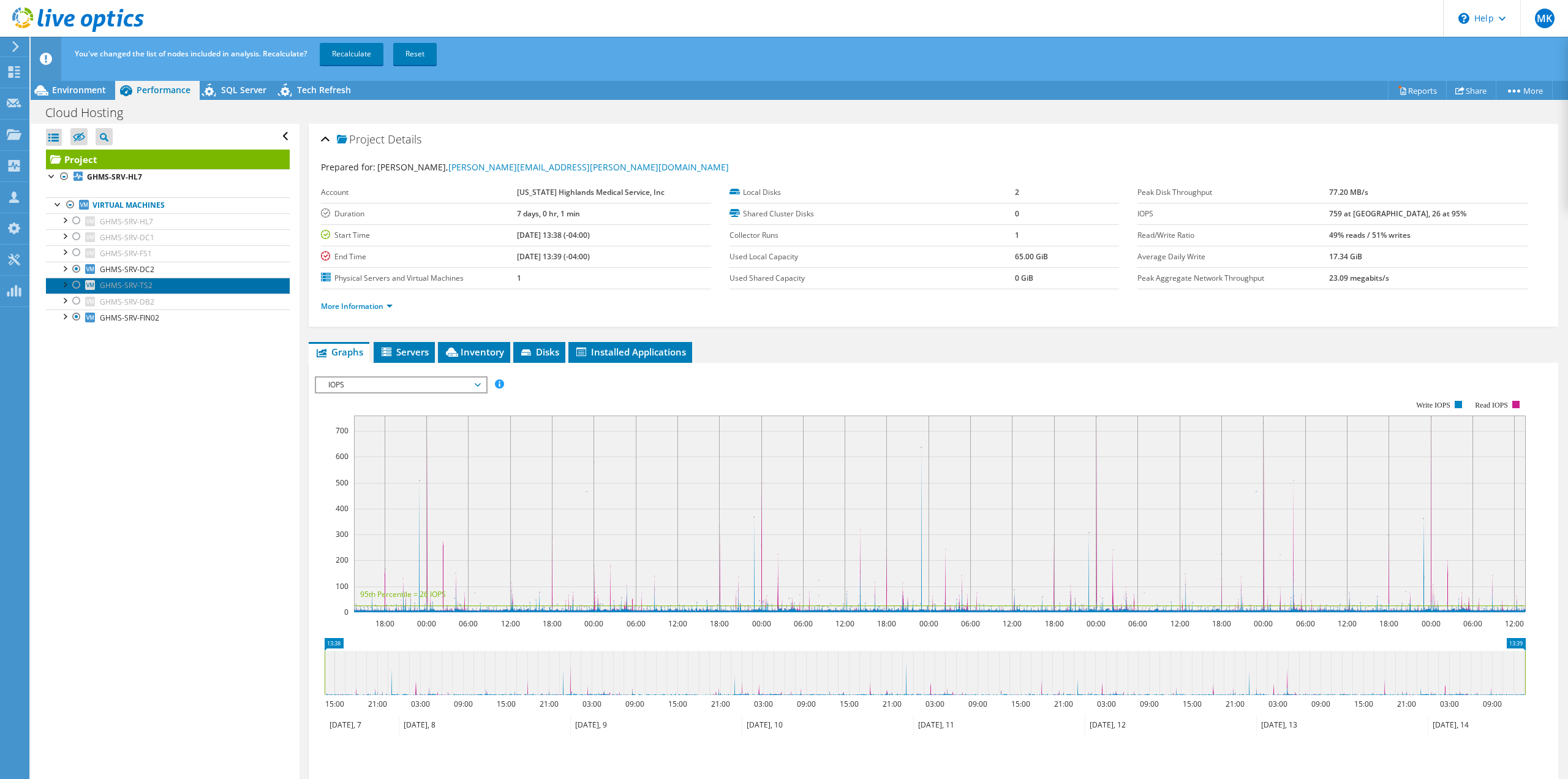
click at [128, 284] on span "GHMS-SRV-TS2" at bounding box center [126, 285] width 52 height 10
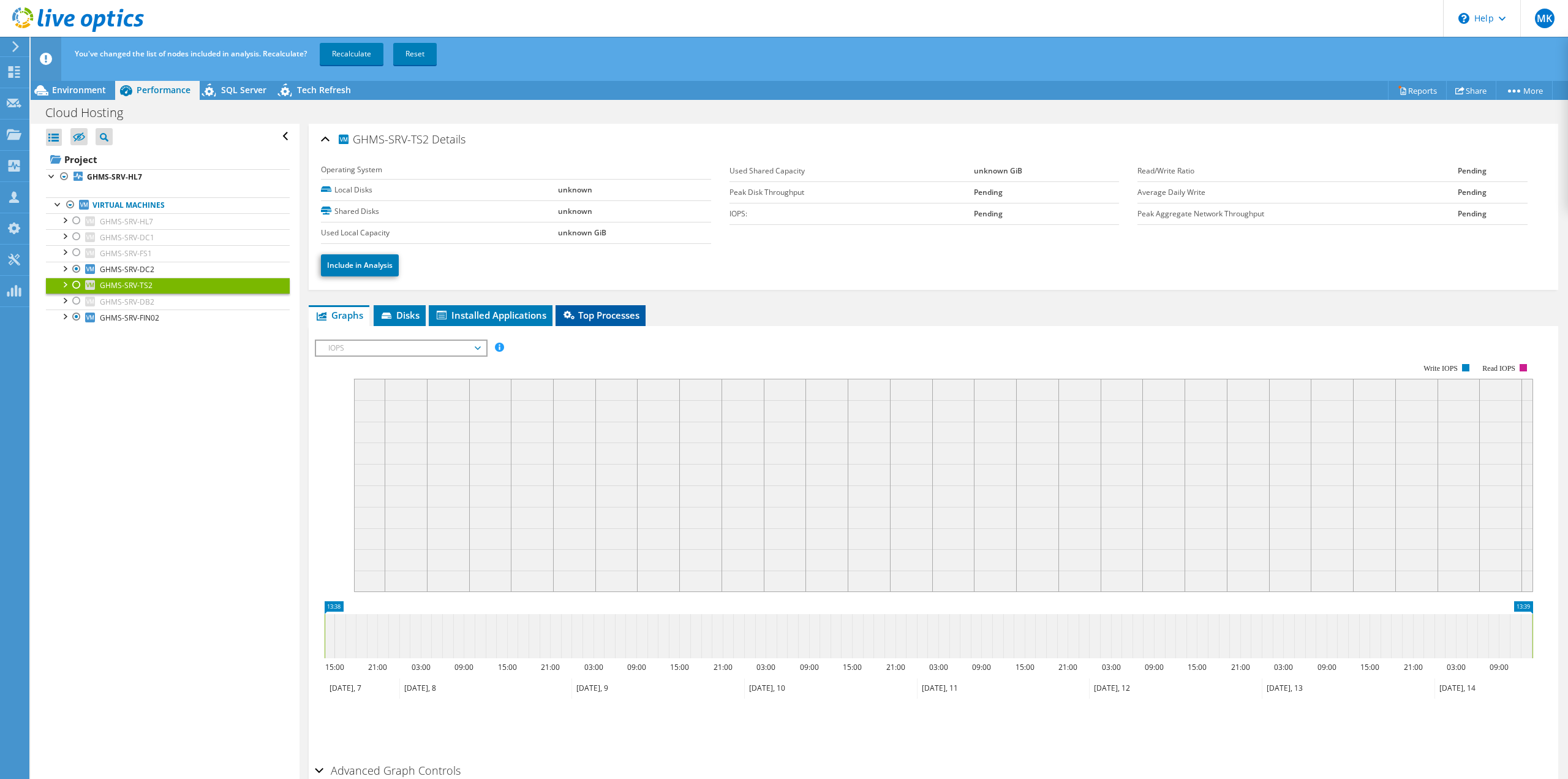
click at [602, 317] on span "Top Processes" at bounding box center [600, 314] width 78 height 12
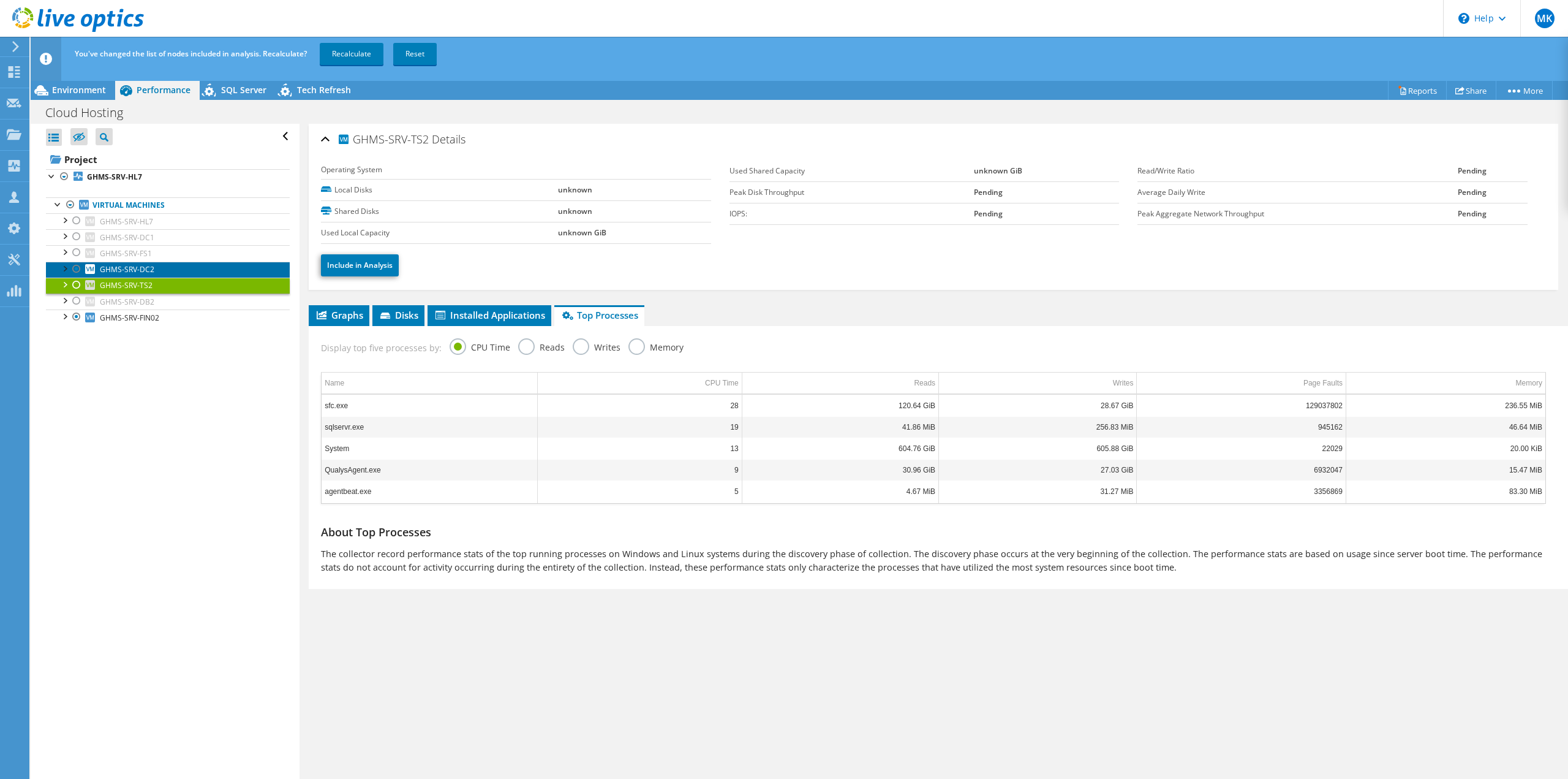
click at [200, 271] on link "GHMS-SRV-DC2" at bounding box center [167, 270] width 243 height 16
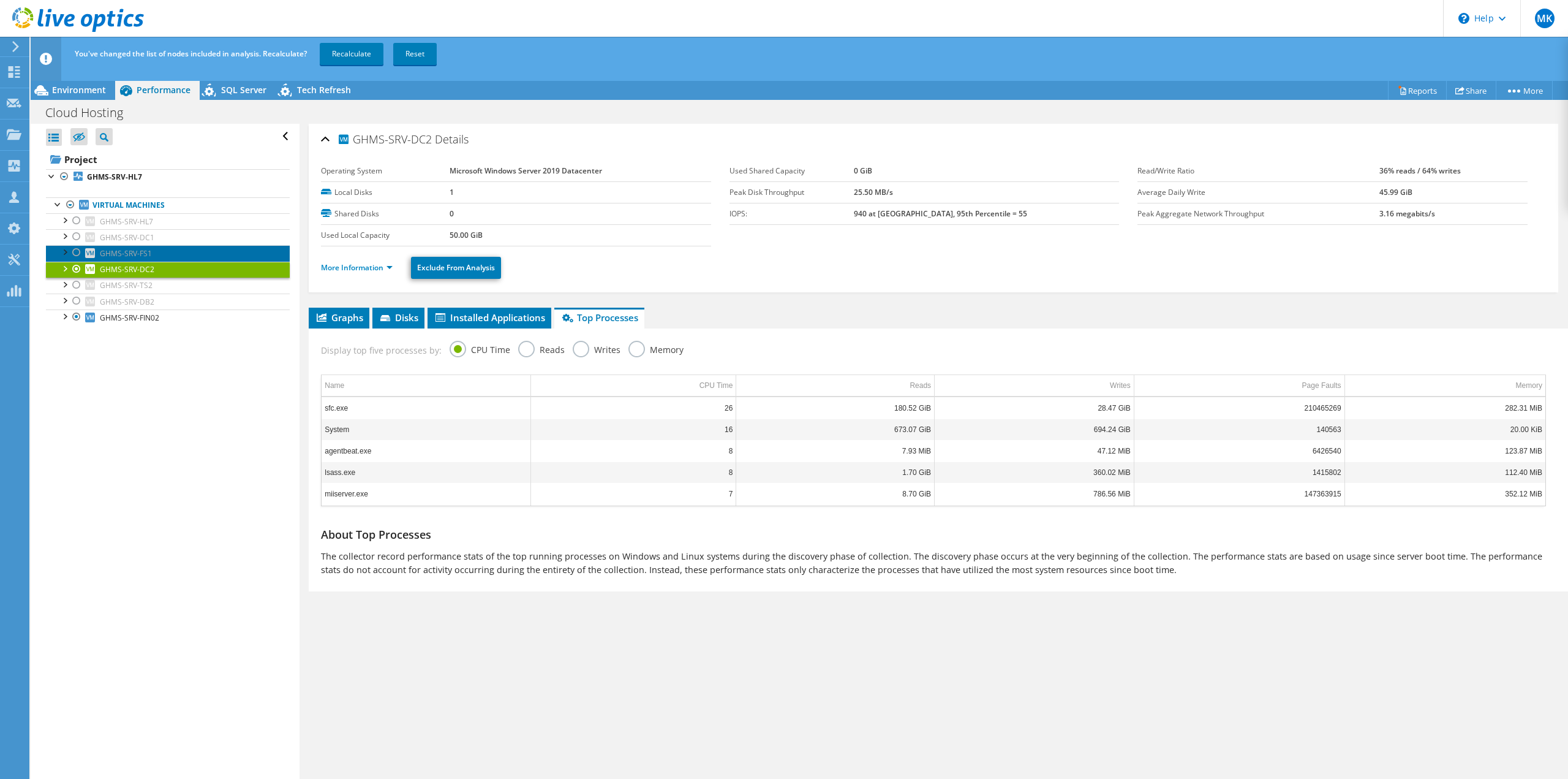
click at [85, 256] on link "GHMS-SRV-FS1" at bounding box center [167, 253] width 243 height 16
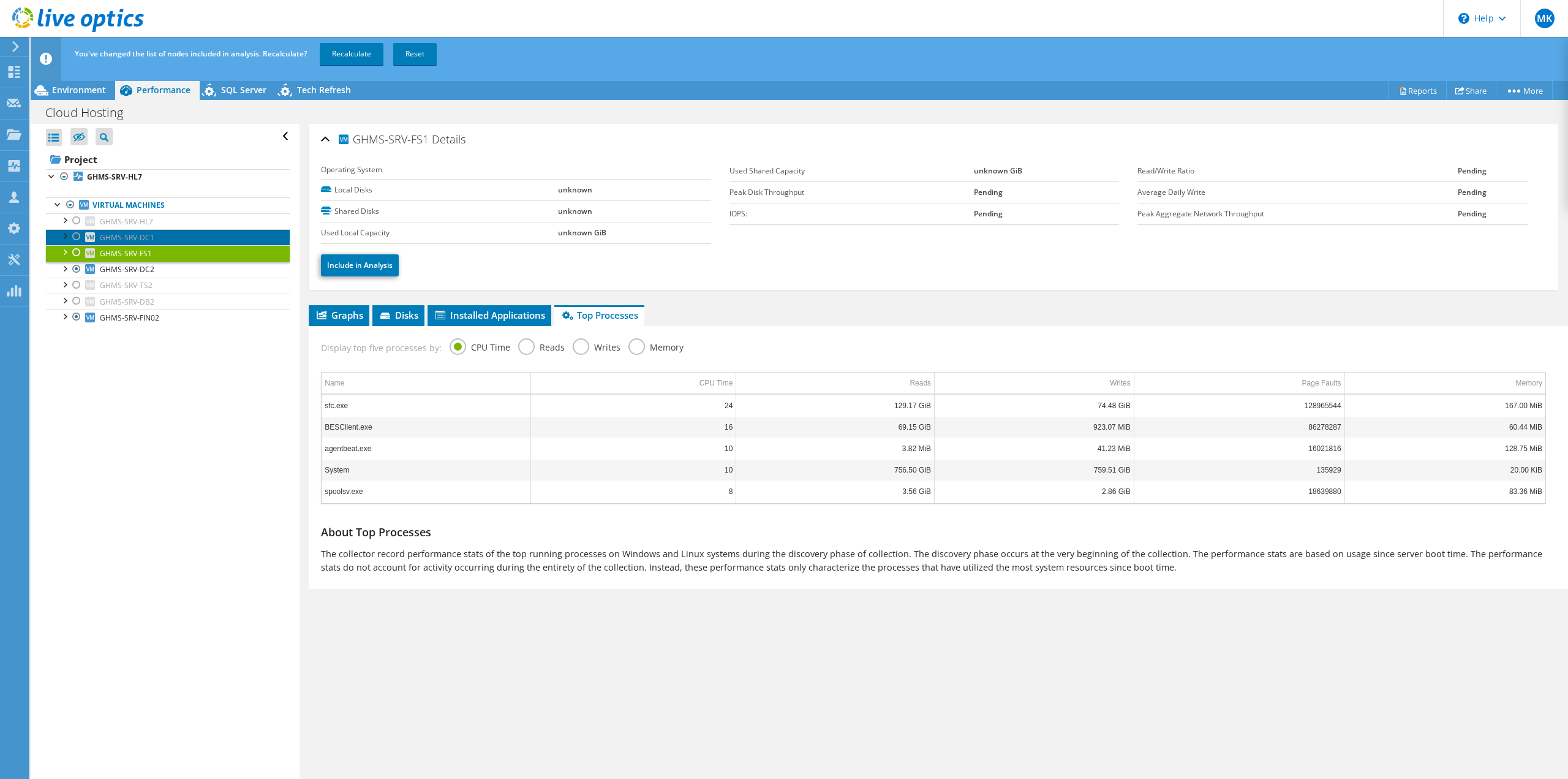
click at [162, 238] on link "GHMS-SRV-DC1" at bounding box center [167, 237] width 243 height 16
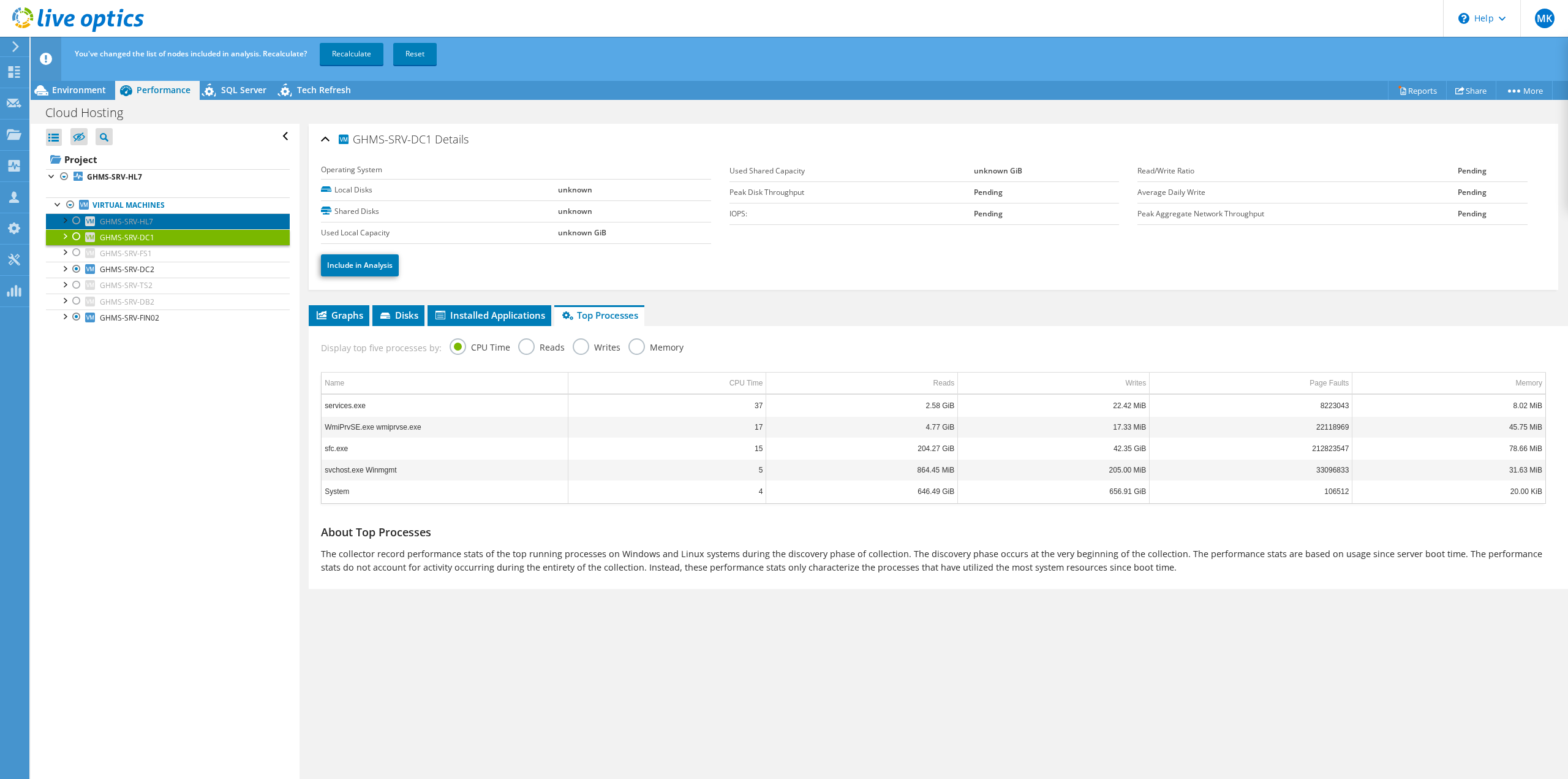
click at [190, 214] on link "GHMS-SRV-HL7" at bounding box center [167, 221] width 243 height 16
click at [995, 56] on div "You've changed the list of nodes included in analysis. Recalculate? Recalculate…" at bounding box center [822, 53] width 1501 height 34
